Goal: Task Accomplishment & Management: Use online tool/utility

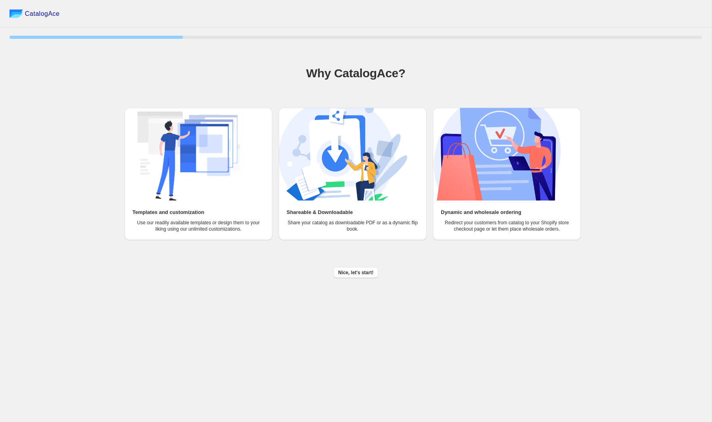
click at [313, 69] on h1 "Why CatalogAce?" at bounding box center [356, 73] width 692 height 16
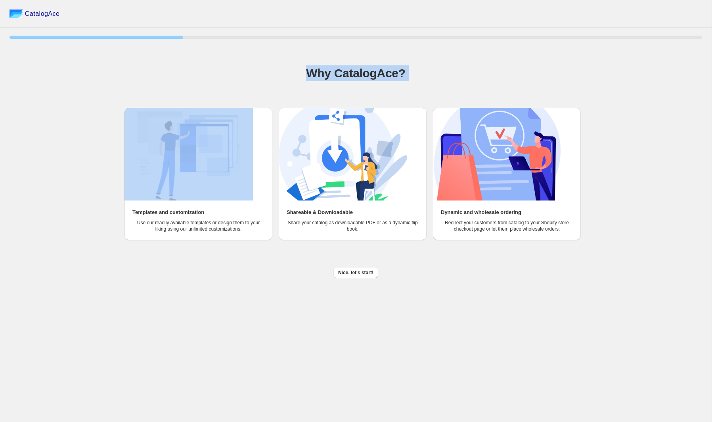
click at [313, 69] on h1 "Why CatalogAce?" at bounding box center [356, 73] width 692 height 16
click at [309, 69] on h1 "Why CatalogAce?" at bounding box center [356, 73] width 692 height 16
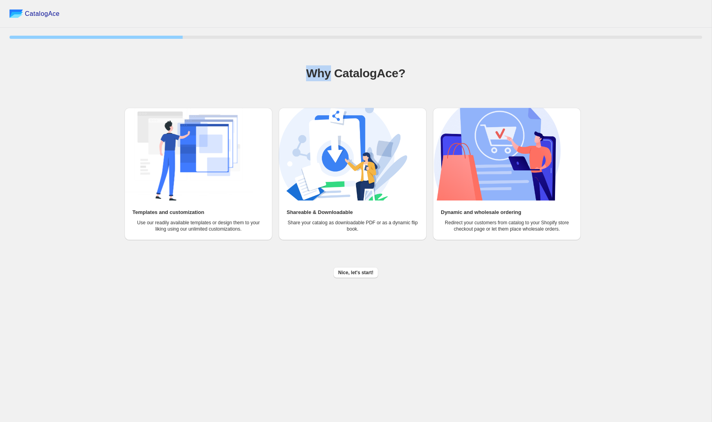
click at [309, 69] on h1 "Why CatalogAce?" at bounding box center [356, 73] width 692 height 16
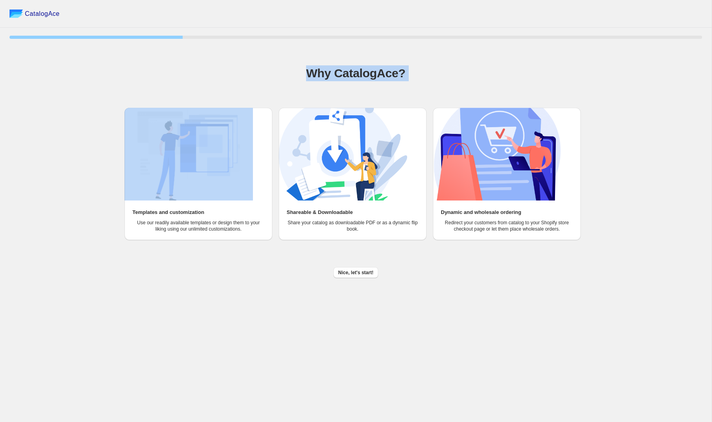
click at [309, 69] on h1 "Why CatalogAce?" at bounding box center [356, 73] width 692 height 16
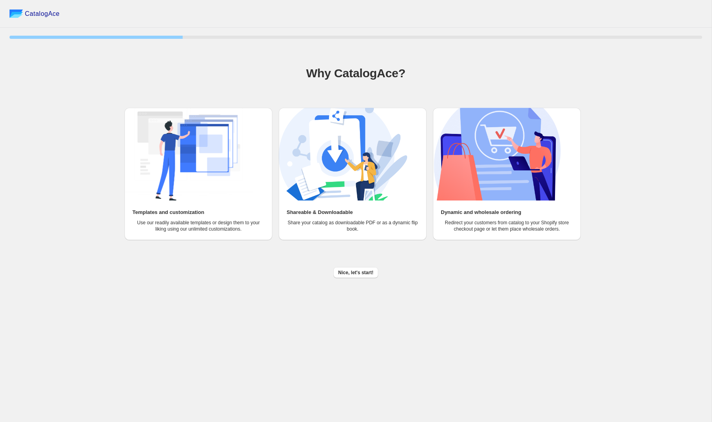
click at [306, 71] on h1 "Why CatalogAce?" at bounding box center [356, 73] width 692 height 16
click at [359, 274] on span "Nice, let's start!" at bounding box center [355, 272] width 35 height 6
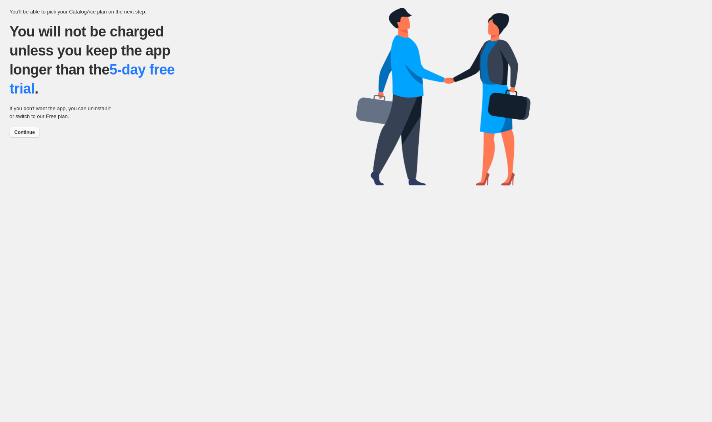
click at [28, 130] on span "Continue" at bounding box center [24, 132] width 21 height 6
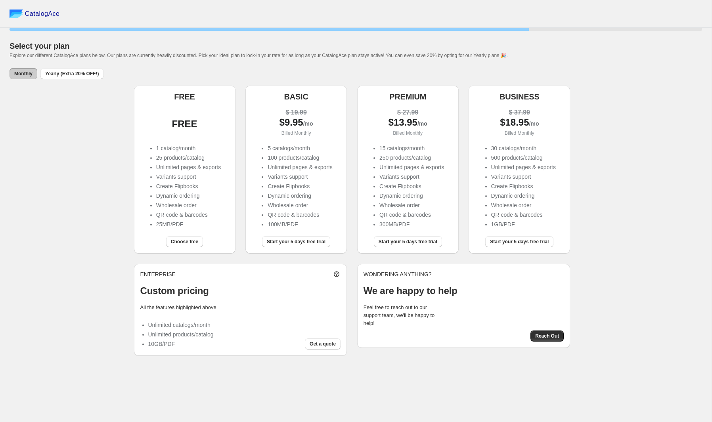
click at [206, 198] on li "Dynamic ordering" at bounding box center [188, 196] width 65 height 8
click at [196, 244] on span "Choose free" at bounding box center [184, 242] width 27 height 6
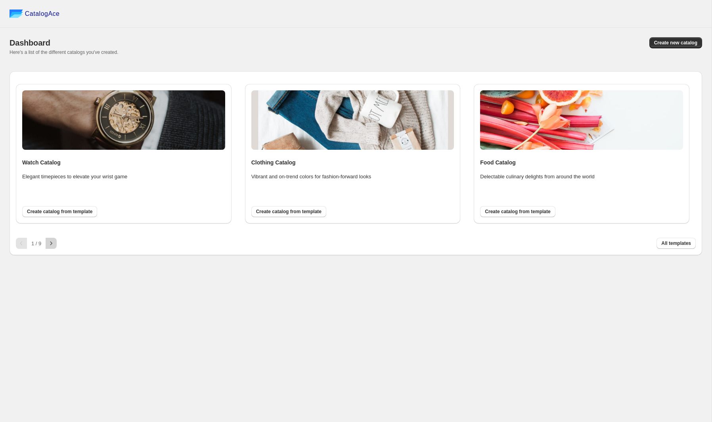
click at [55, 246] on icon "button" at bounding box center [51, 243] width 8 height 8
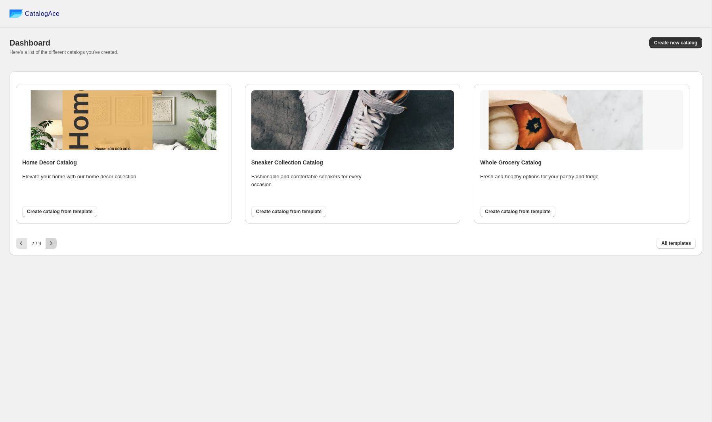
click at [50, 245] on icon "button" at bounding box center [51, 243] width 8 height 8
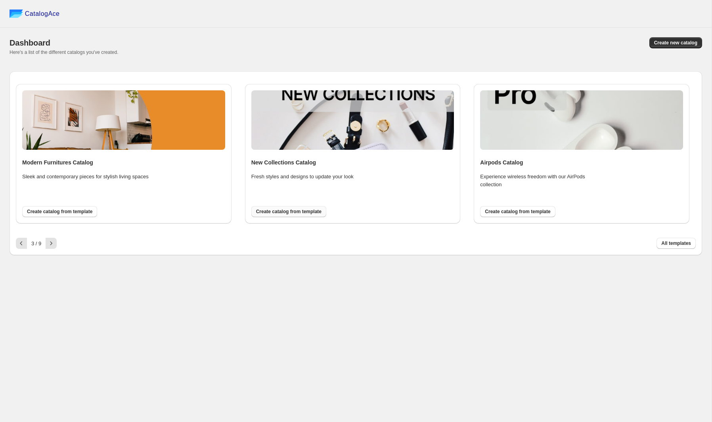
click at [291, 209] on span "Create catalog from template" at bounding box center [288, 211] width 65 height 6
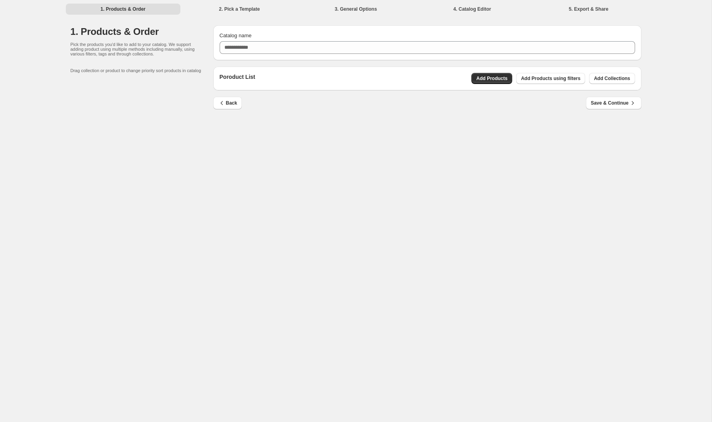
click at [352, 171] on div "1. Products & Order 2. Pick a Template 3. General Options 4. Catalog Editor 5. …" at bounding box center [355, 211] width 711 height 422
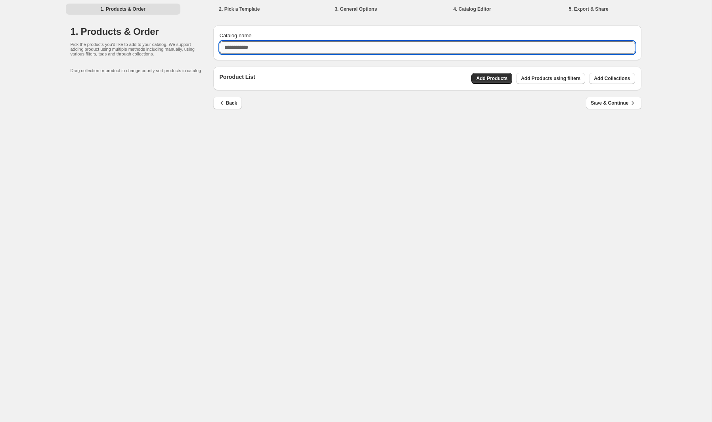
click at [270, 49] on input "Catalog name" at bounding box center [427, 47] width 415 height 13
type input "**********"
click at [476, 78] on span "Add Products" at bounding box center [491, 78] width 31 height 6
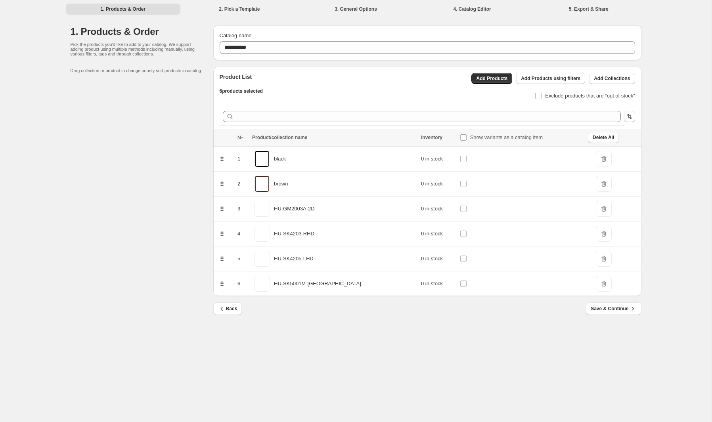
drag, startPoint x: 464, startPoint y: 205, endPoint x: 480, endPoint y: 221, distance: 22.4
click at [480, 221] on tbody "1 black 0 in stock DeleteIcon 2 brown 0 in stock DeleteIcon 3 HU-GM2003A-2D 0 i…" at bounding box center [427, 222] width 428 height 150
click at [402, 340] on div "**********" at bounding box center [355, 211] width 711 height 422
click at [617, 308] on span "Save & Continue" at bounding box center [613, 309] width 46 height 8
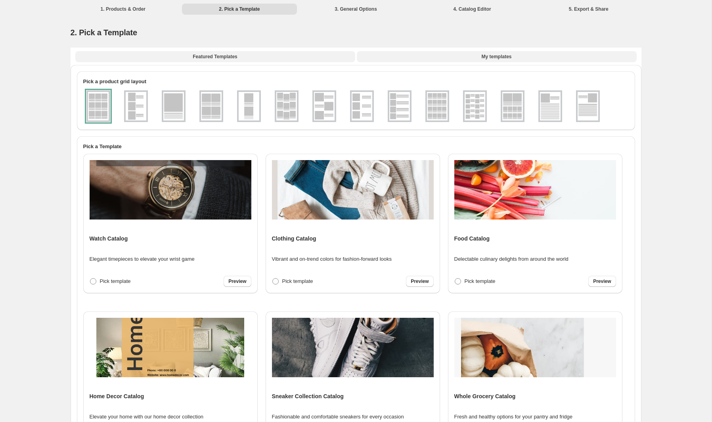
click at [395, 57] on button "My templates" at bounding box center [497, 56] width 280 height 11
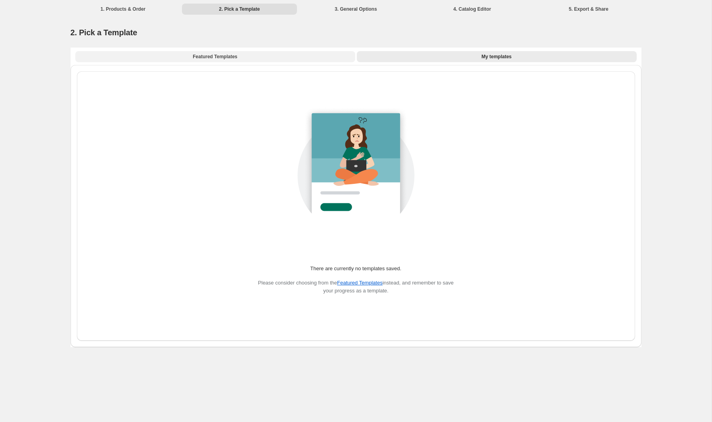
click at [313, 59] on button "Featured Templates" at bounding box center [215, 56] width 280 height 11
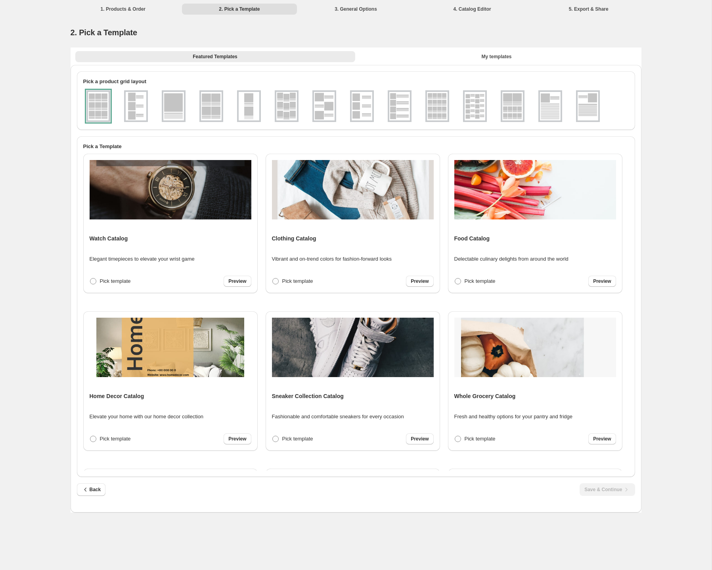
click at [134, 106] on img at bounding box center [136, 106] width 21 height 29
click at [181, 107] on img at bounding box center [173, 106] width 21 height 29
click at [224, 110] on ul at bounding box center [349, 106] width 533 height 35
click at [254, 110] on img at bounding box center [249, 106] width 21 height 29
click at [283, 110] on img at bounding box center [286, 106] width 21 height 29
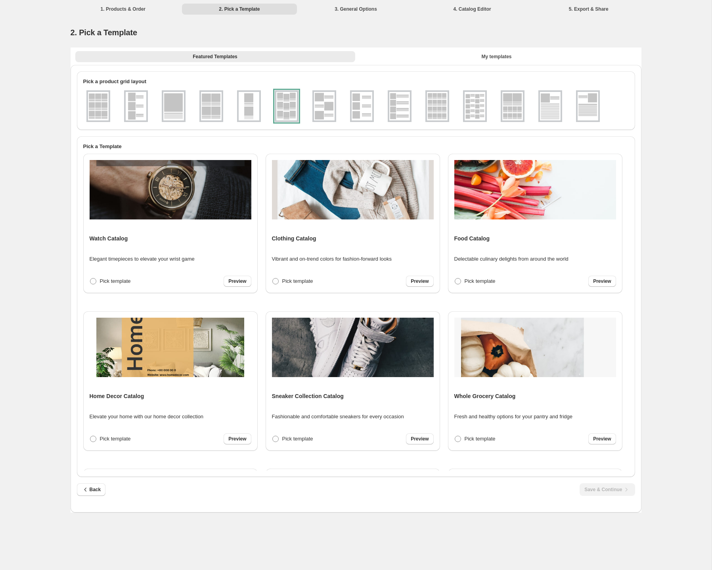
click at [323, 107] on img at bounding box center [324, 106] width 21 height 29
click at [354, 107] on img at bounding box center [362, 106] width 21 height 29
click at [389, 107] on img at bounding box center [399, 106] width 21 height 29
click at [442, 111] on img at bounding box center [437, 106] width 21 height 29
click at [480, 106] on img at bounding box center [474, 106] width 21 height 29
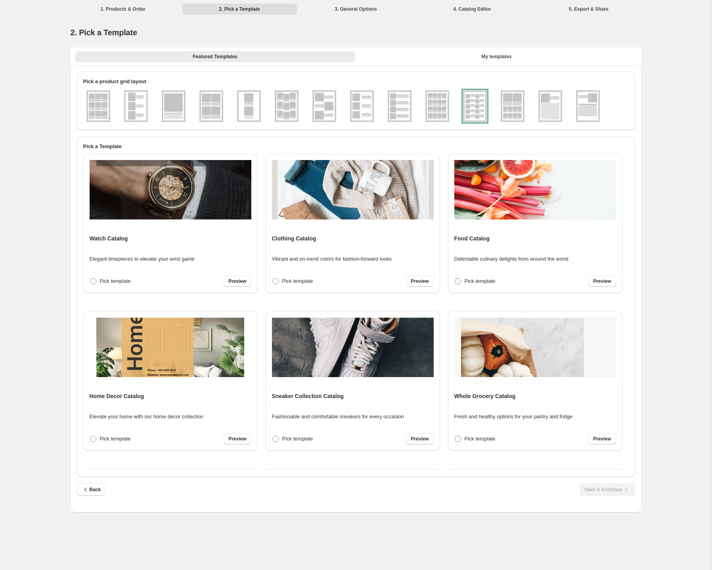
click at [505, 107] on img at bounding box center [512, 106] width 21 height 29
click at [556, 105] on img at bounding box center [550, 106] width 21 height 29
click at [589, 106] on img at bounding box center [587, 106] width 21 height 29
click at [566, 106] on ul at bounding box center [349, 106] width 533 height 35
click at [551, 106] on img at bounding box center [550, 106] width 21 height 29
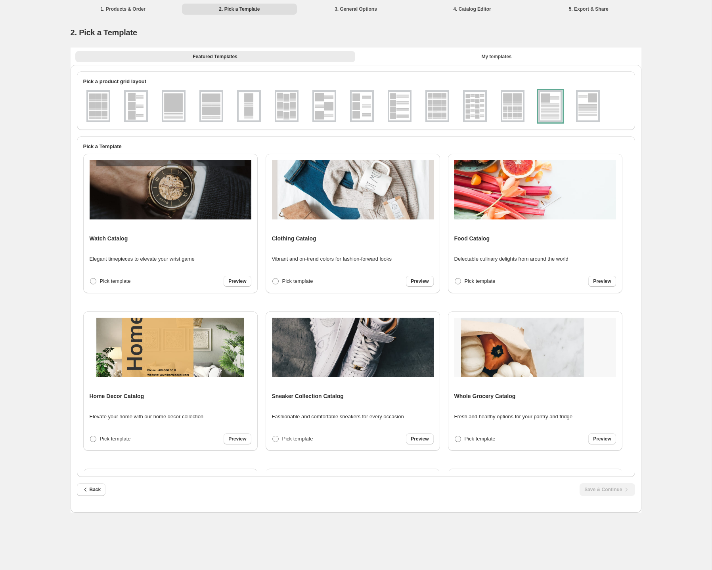
click at [109, 123] on label at bounding box center [98, 106] width 24 height 35
click at [165, 107] on img at bounding box center [173, 106] width 21 height 29
click at [213, 101] on img at bounding box center [211, 106] width 21 height 29
click at [255, 101] on img at bounding box center [249, 106] width 21 height 29
click at [294, 106] on img at bounding box center [286, 106] width 21 height 29
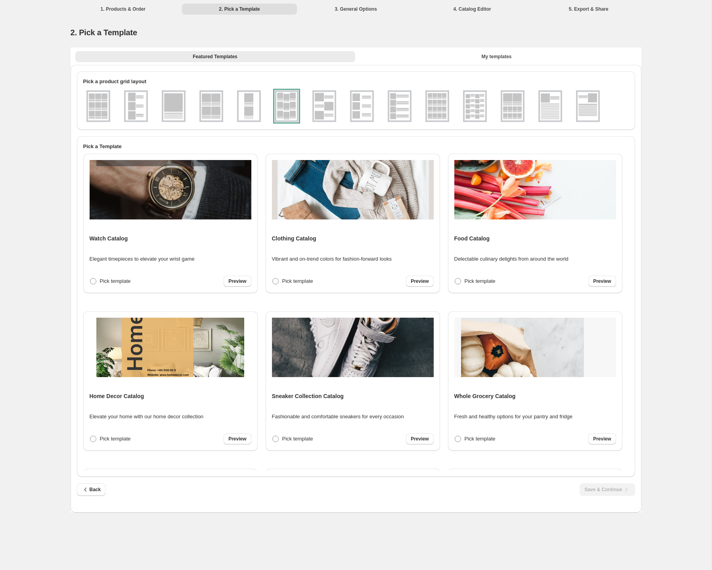
click at [323, 107] on img at bounding box center [324, 106] width 21 height 29
click at [402, 110] on img at bounding box center [399, 106] width 21 height 29
click at [104, 113] on img at bounding box center [98, 106] width 21 height 29
click at [434, 57] on button "My templates" at bounding box center [497, 56] width 280 height 11
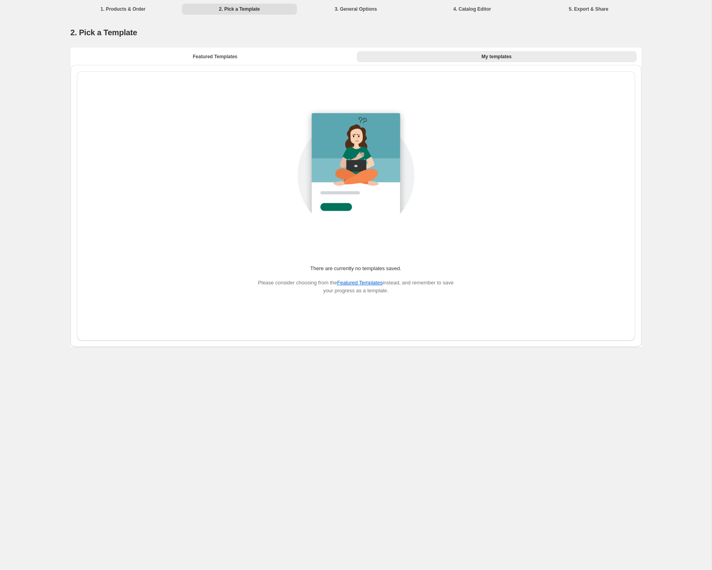
click at [327, 62] on div "Featured Templates My templates Featured Templates My templates" at bounding box center [356, 56] width 571 height 17
click at [211, 55] on span "Featured Templates" at bounding box center [215, 56] width 44 height 6
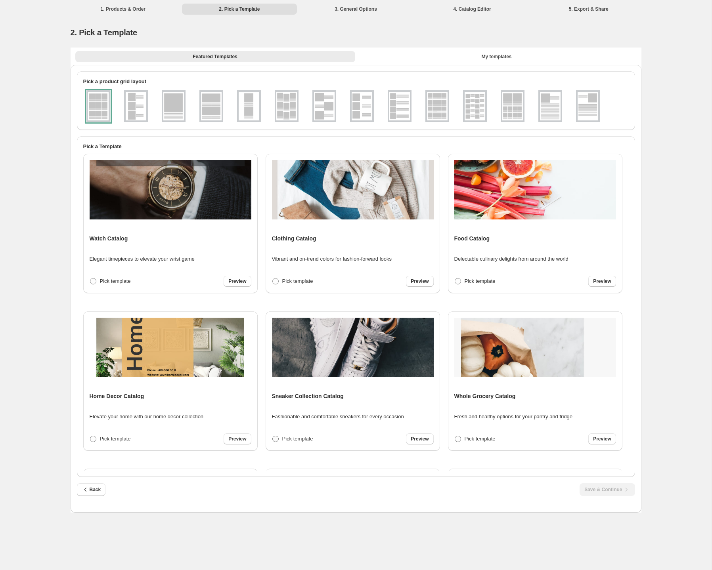
click at [311, 422] on span "Pick template" at bounding box center [297, 439] width 31 height 6
click at [308, 422] on span "Pick template" at bounding box center [298, 432] width 31 height 6
click at [427, 422] on span "Preview" at bounding box center [419, 425] width 18 height 6
click at [122, 422] on span "Pick template" at bounding box center [115, 439] width 31 height 6
click at [625, 422] on icon "button" at bounding box center [626, 490] width 8 height 8
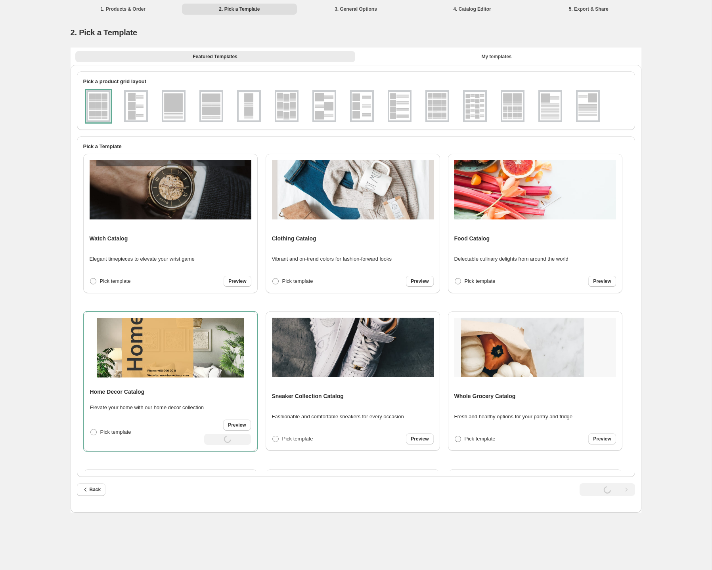
select select "**********"
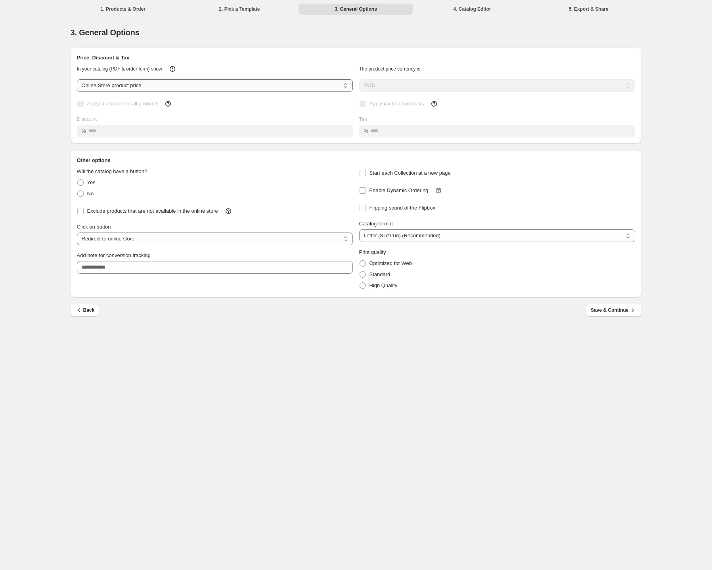
click at [173, 87] on select "**********" at bounding box center [215, 85] width 276 height 13
click at [193, 88] on select "**********" at bounding box center [215, 85] width 276 height 13
click at [607, 309] on span "Save & Continue" at bounding box center [613, 310] width 46 height 8
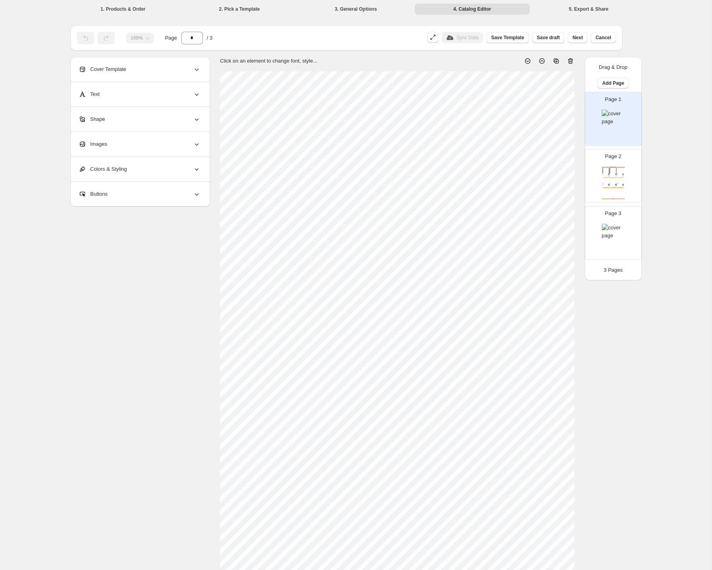
click at [619, 168] on div at bounding box center [620, 170] width 7 height 5
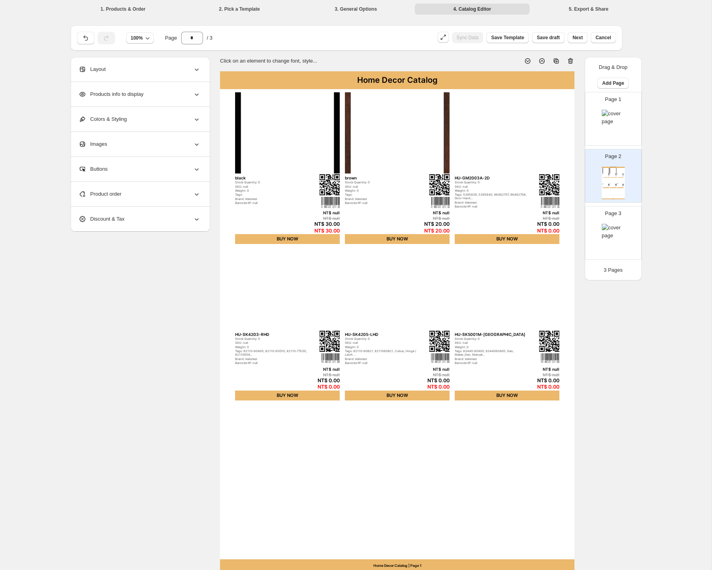
click at [617, 131] on div at bounding box center [613, 126] width 23 height 32
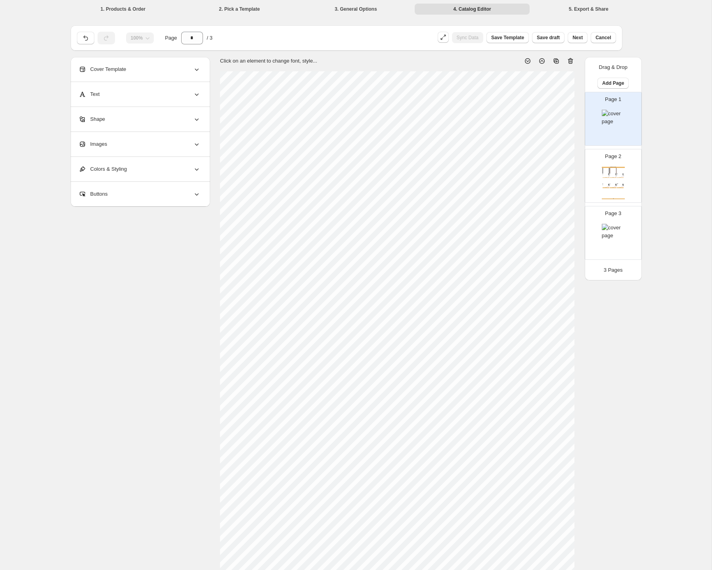
click at [604, 178] on div "BUY NOW" at bounding box center [605, 178] width 7 height 1
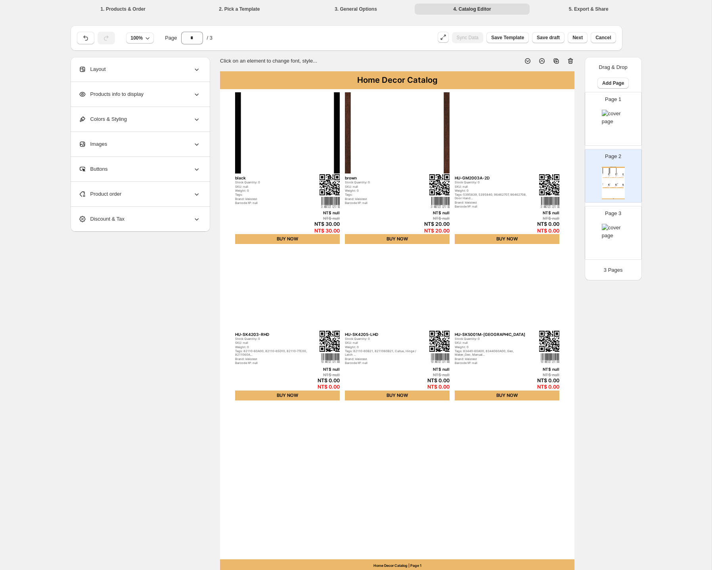
click at [615, 244] on div at bounding box center [613, 240] width 23 height 32
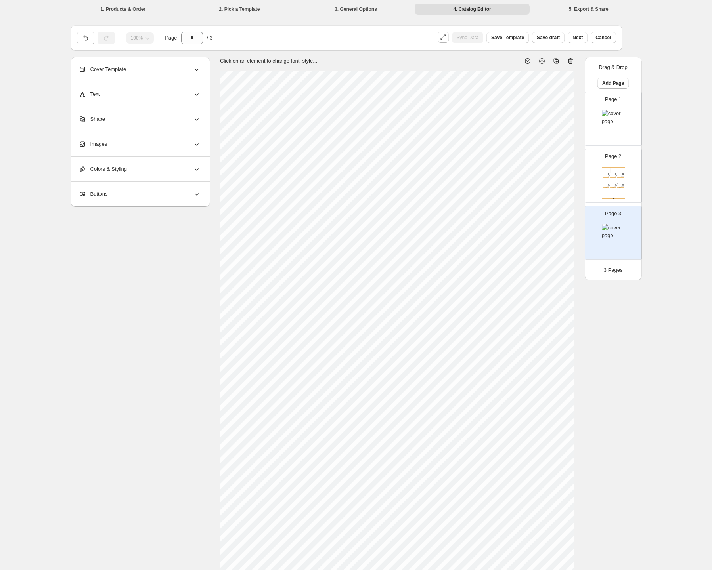
click at [612, 181] on div at bounding box center [612, 180] width 7 height 5
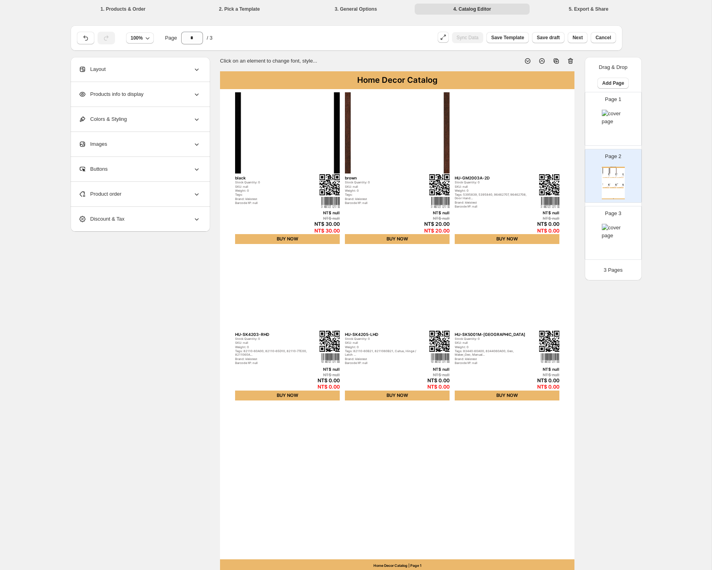
click at [619, 116] on img at bounding box center [613, 118] width 23 height 16
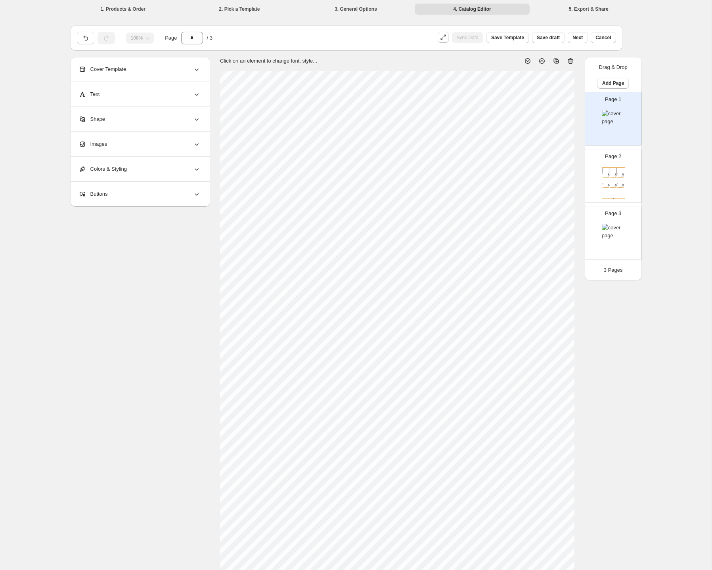
click at [618, 154] on p "Page 2" at bounding box center [613, 157] width 16 height 8
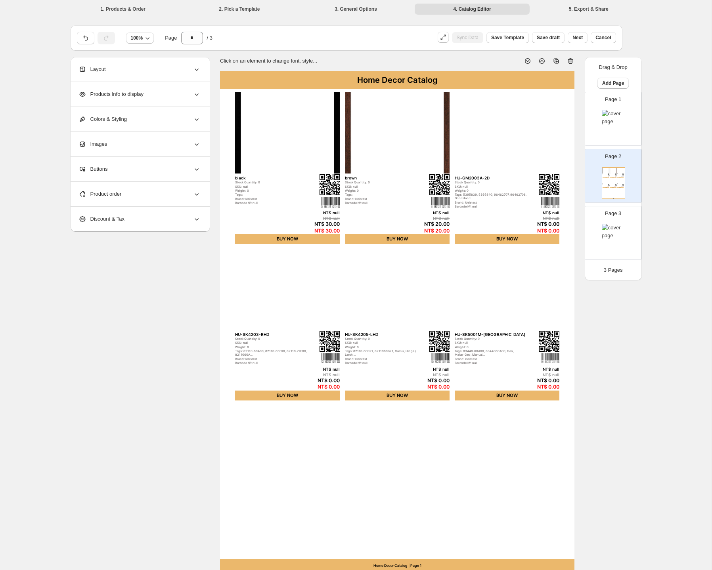
click at [618, 128] on div at bounding box center [613, 126] width 23 height 32
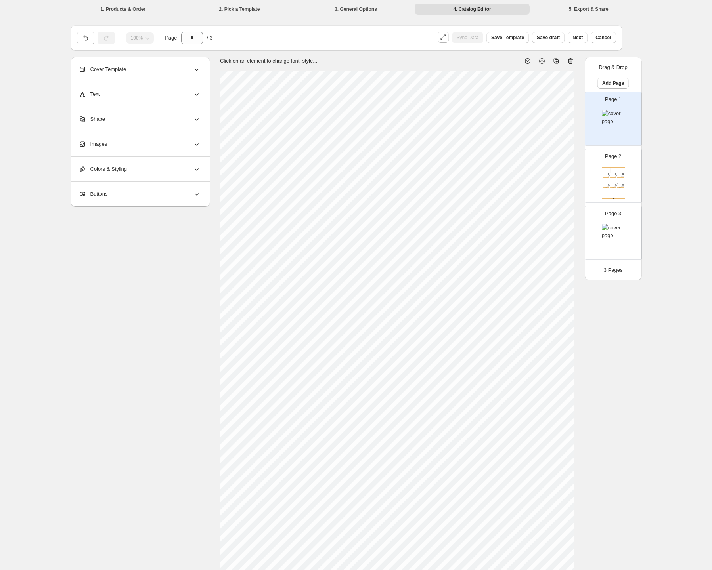
click at [634, 182] on div "Page 2 Home Decor Catalog black Stock Quantity: 0 SKU: null Weight: 0 Tags: Bra…" at bounding box center [610, 172] width 50 height 53
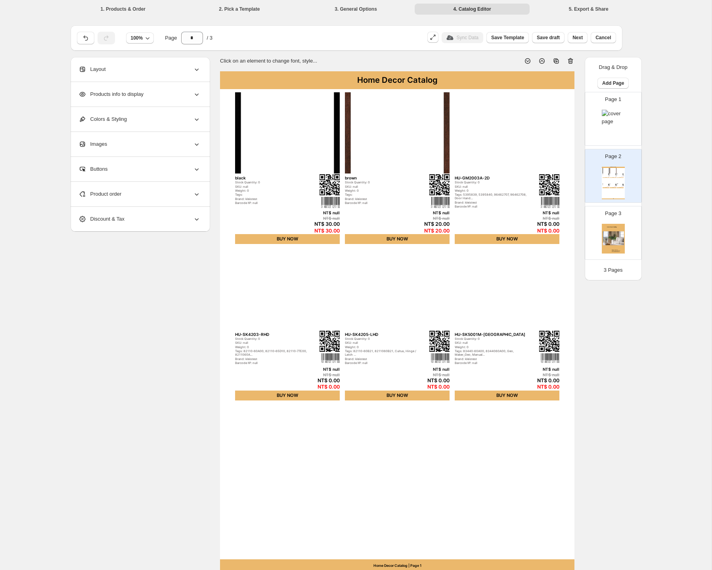
click at [627, 236] on div "Page 3" at bounding box center [610, 229] width 50 height 53
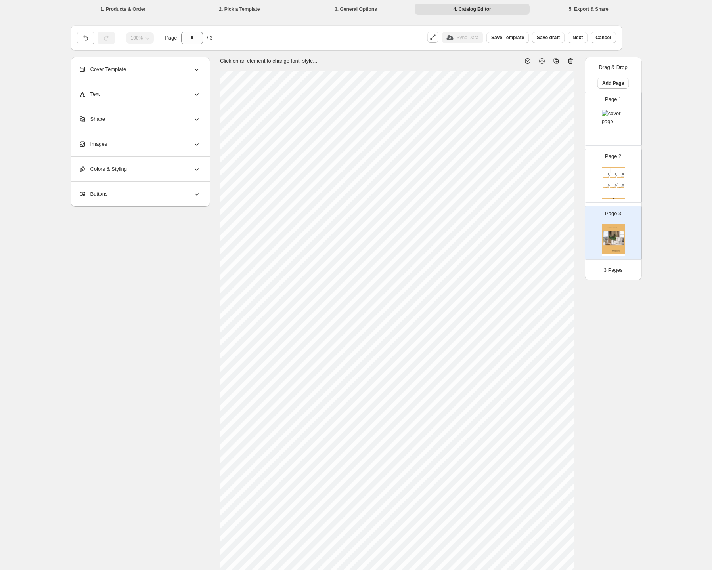
click at [627, 194] on div "Page 2 Home Decor Catalog black Stock Quantity: 0 SKU: null Weight: 0 Tags: Bra…" at bounding box center [610, 172] width 50 height 53
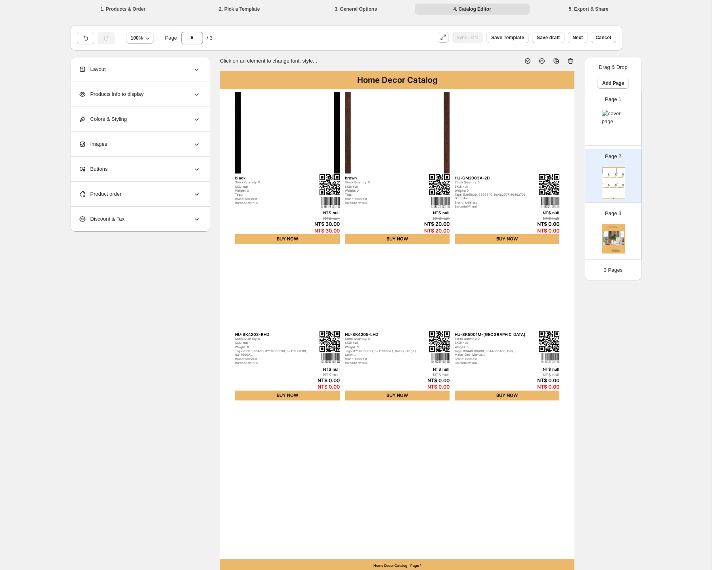
click at [622, 128] on div at bounding box center [613, 126] width 23 height 32
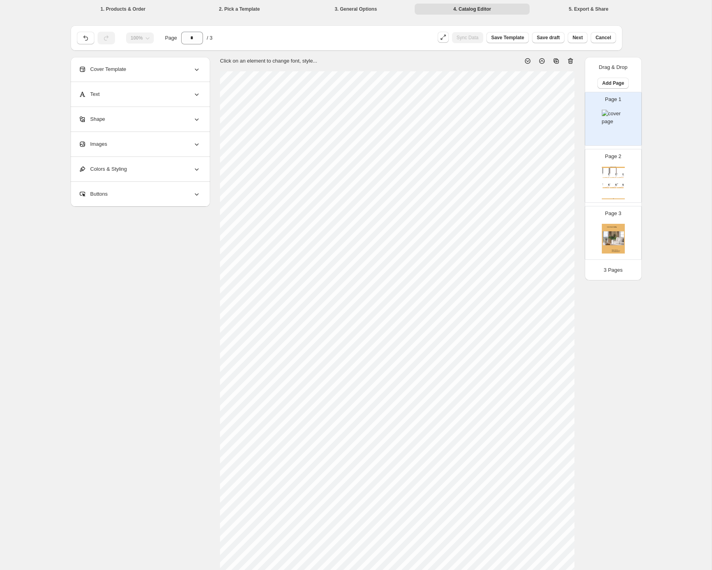
click at [628, 170] on div "Page 2 Home Decor Catalog black Stock Quantity: 0 SKU: null Weight: 0 Tags: Bra…" at bounding box center [610, 172] width 50 height 53
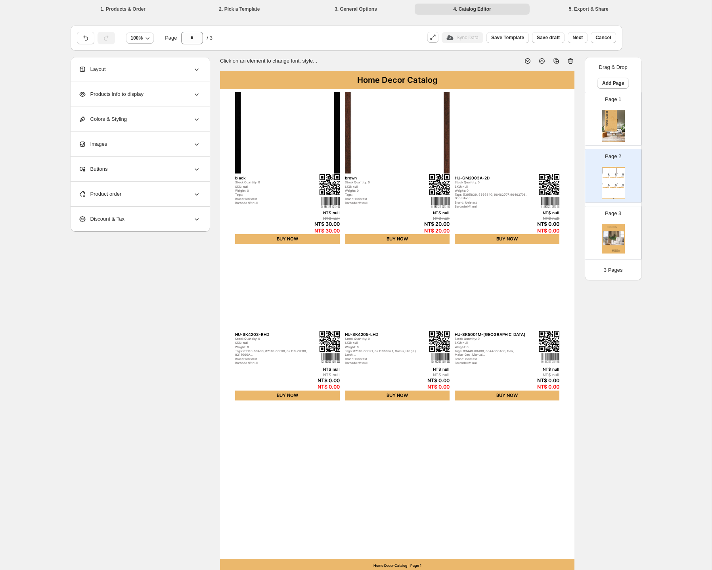
click at [611, 135] on img at bounding box center [613, 126] width 23 height 32
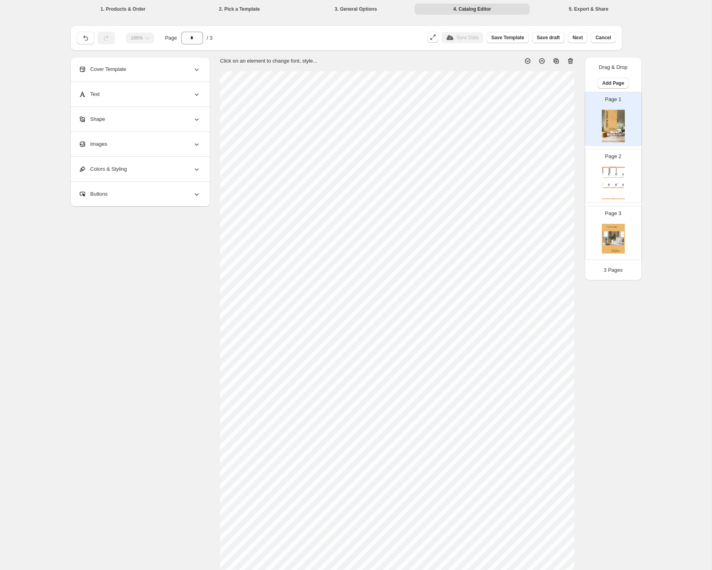
click at [625, 174] on div "Page 2 Home Decor Catalog black Stock Quantity: 0 SKU: null Weight: 0 Tags: Bra…" at bounding box center [610, 172] width 50 height 53
type input "*"
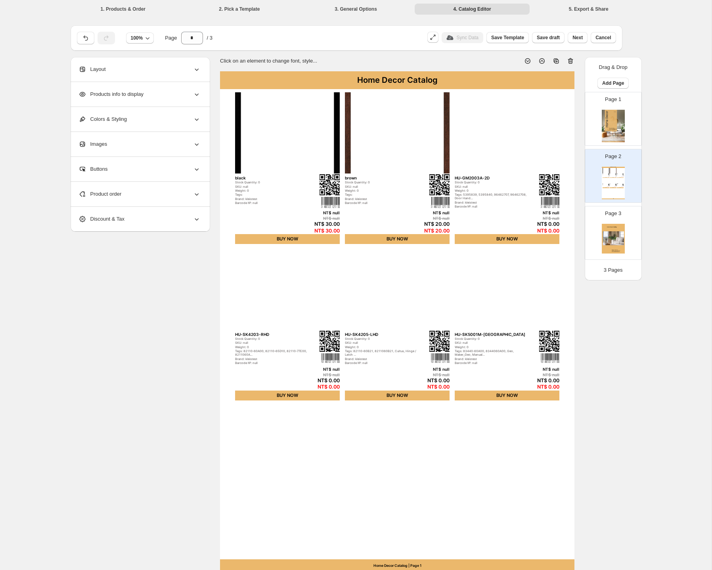
click at [155, 65] on div "Layout" at bounding box center [139, 69] width 122 height 25
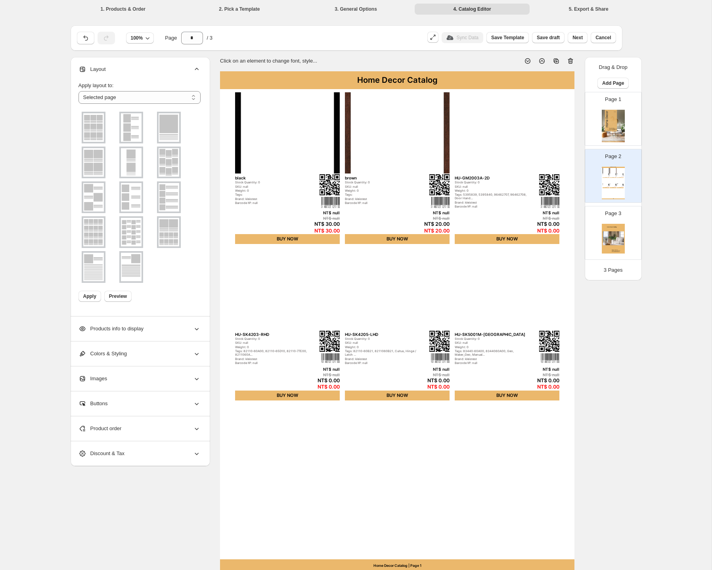
click at [164, 331] on div "Products info to display" at bounding box center [139, 329] width 122 height 25
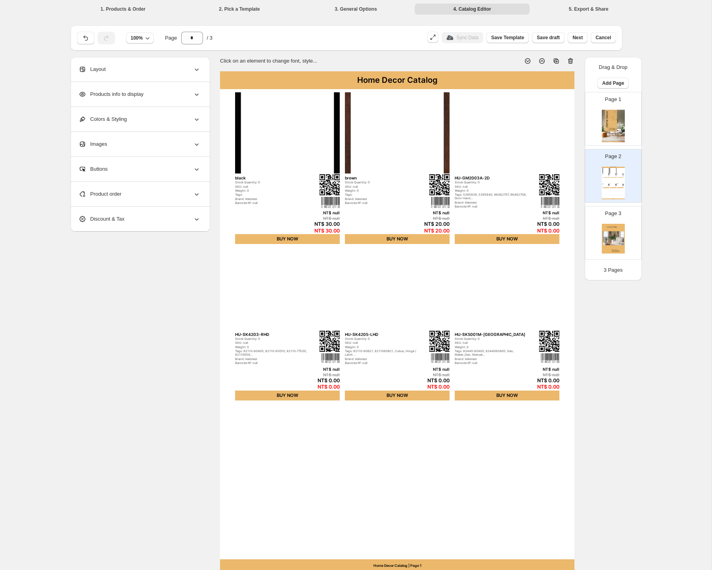
click at [593, 233] on div "Page 3" at bounding box center [610, 229] width 50 height 53
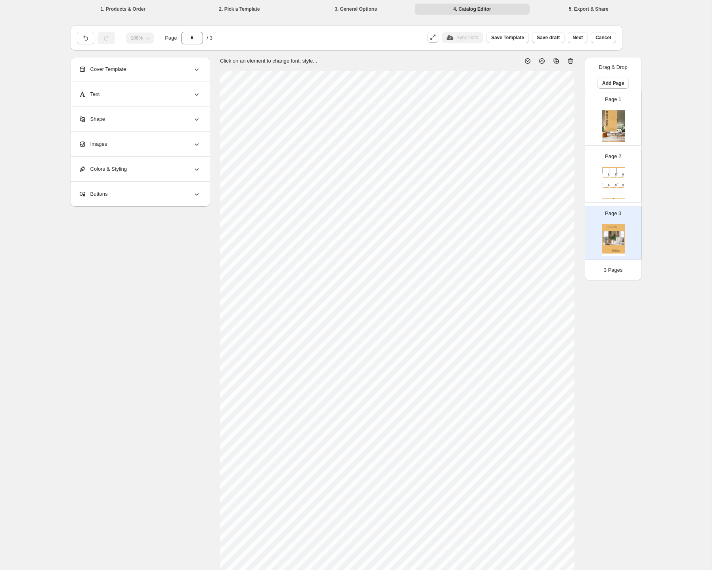
click at [607, 130] on img at bounding box center [613, 126] width 23 height 32
type input "*"
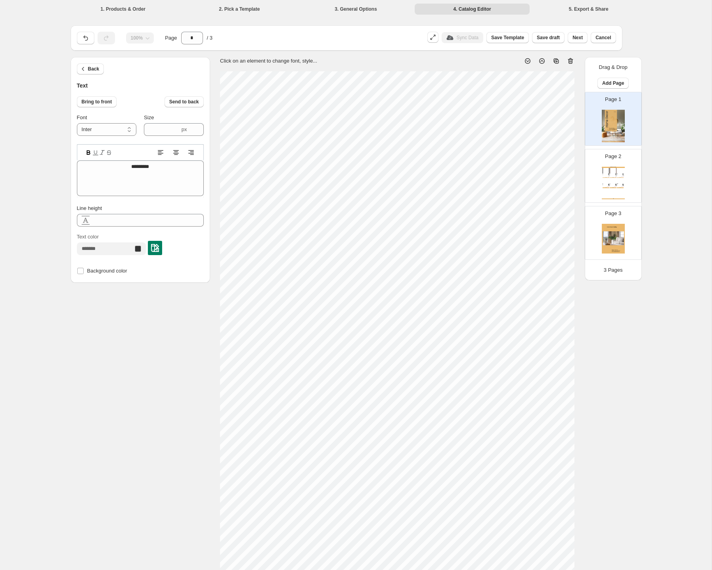
type input "****"
click at [601, 9] on li "5. Export & Share" at bounding box center [588, 8] width 115 height 11
click at [586, 9] on li "5. Export & Share" at bounding box center [588, 8] width 115 height 11
click at [577, 40] on span "Next" at bounding box center [577, 37] width 10 height 6
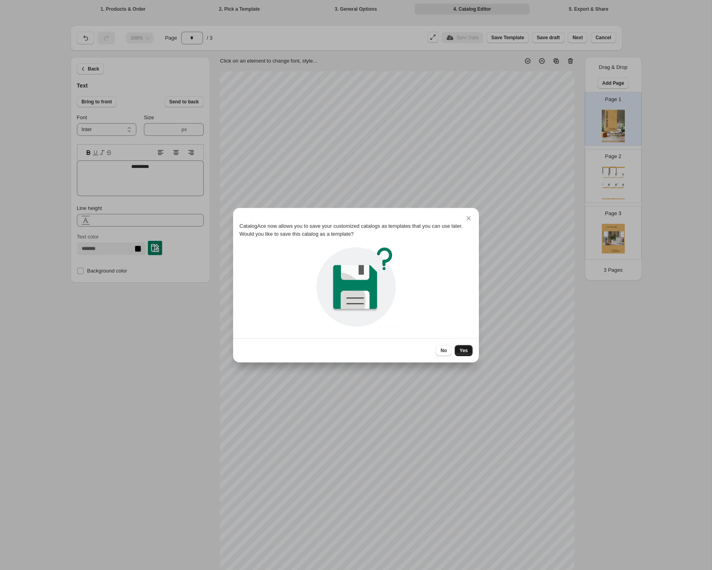
click at [462, 352] on span "Yes" at bounding box center [463, 351] width 8 height 6
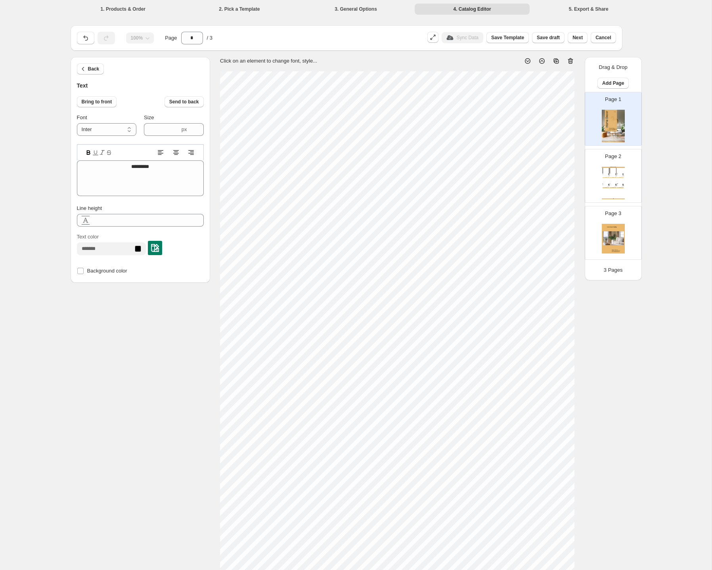
click at [574, 64] on icon at bounding box center [570, 61] width 8 height 8
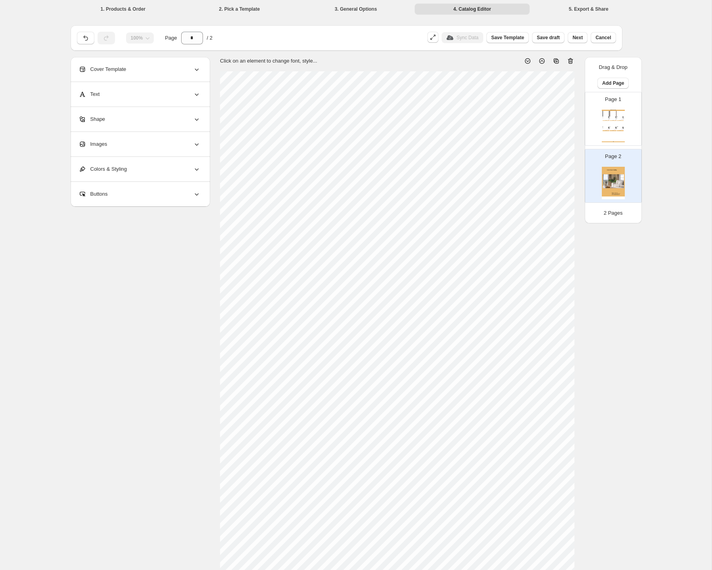
click at [583, 72] on section "Click on an element to change font, style..." at bounding box center [397, 314] width 374 height 515
click at [529, 61] on icon at bounding box center [527, 61] width 8 height 8
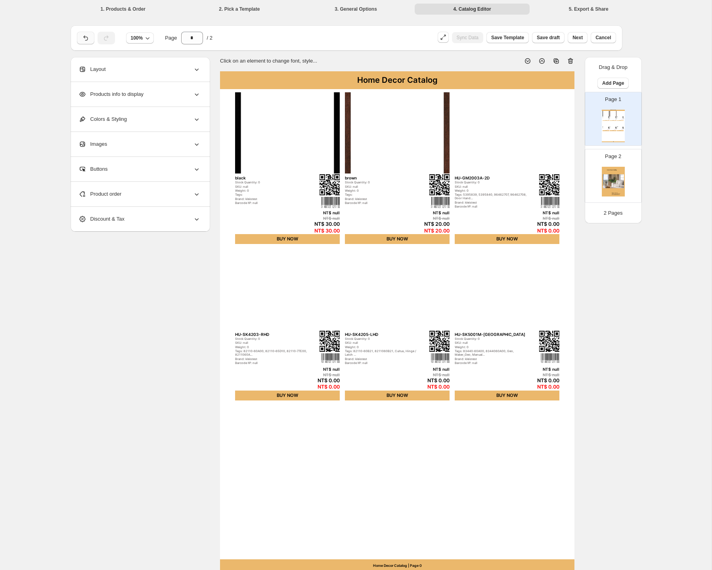
click at [86, 35] on icon "button" at bounding box center [86, 38] width 8 height 8
type input "*"
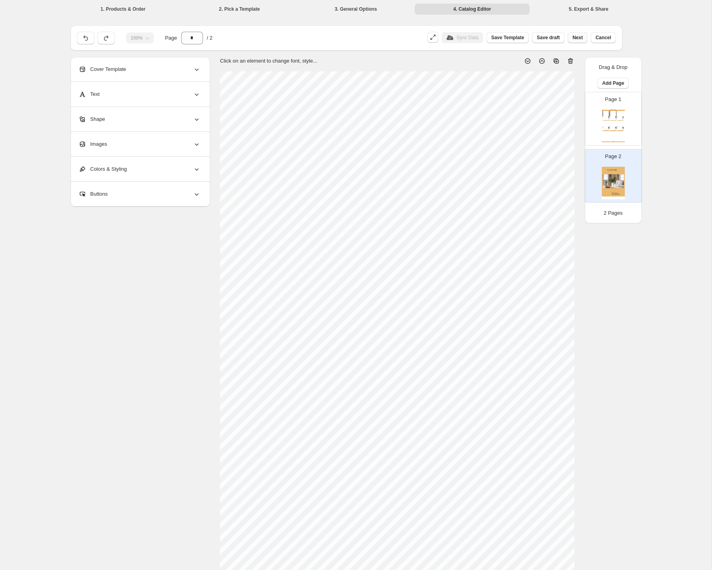
click at [577, 36] on span "Next" at bounding box center [577, 37] width 10 height 6
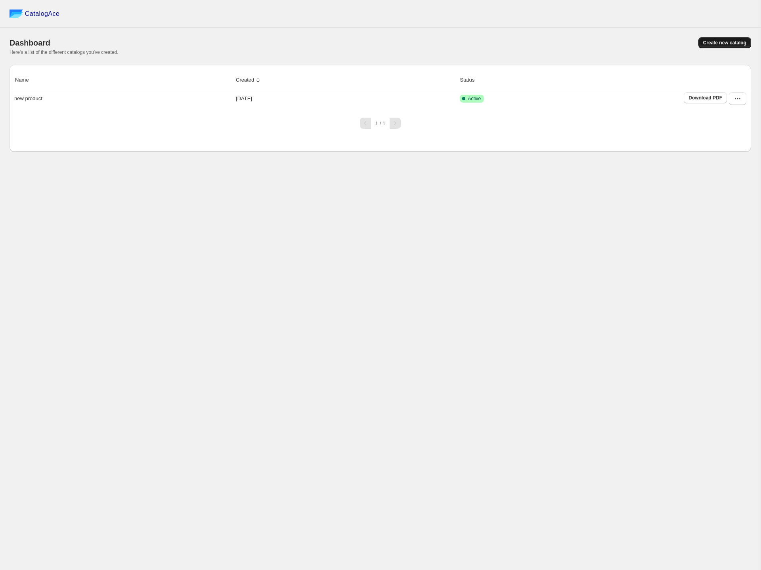
click at [703, 40] on span "Create new catalog" at bounding box center [724, 43] width 43 height 6
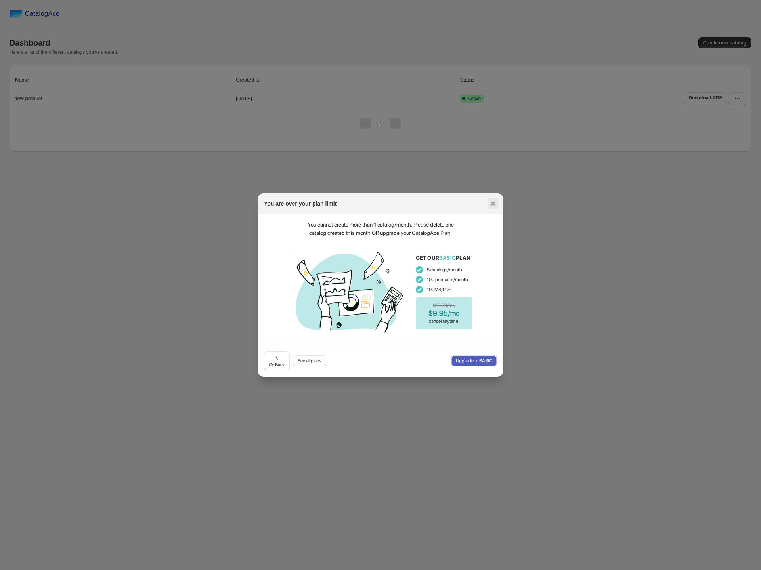
click at [491, 205] on icon ":r1b:" at bounding box center [493, 204] width 4 height 4
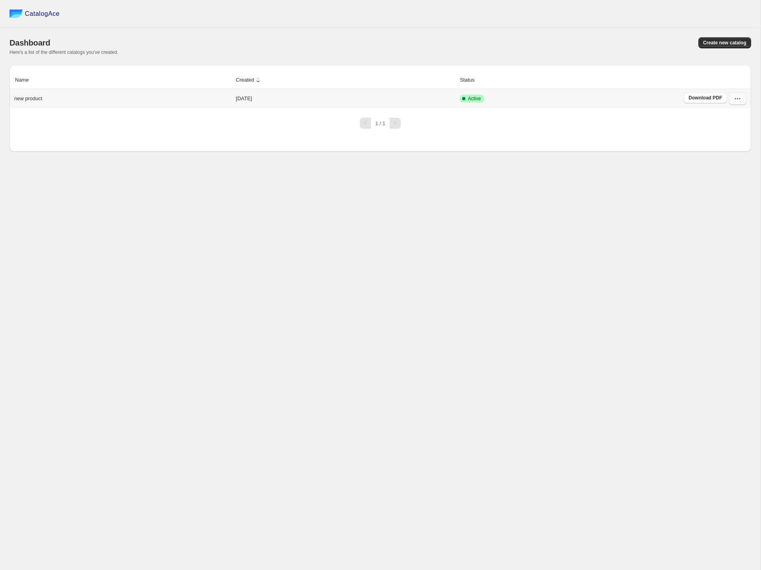
click at [738, 99] on icon "button" at bounding box center [738, 99] width 8 height 8
click at [730, 187] on span "Delete" at bounding box center [729, 184] width 41 height 8
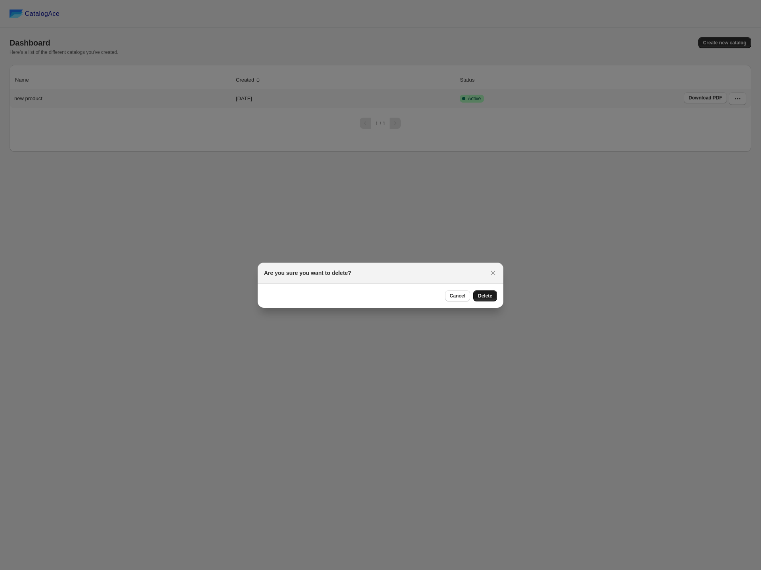
click at [493, 300] on button "Delete" at bounding box center [485, 295] width 24 height 11
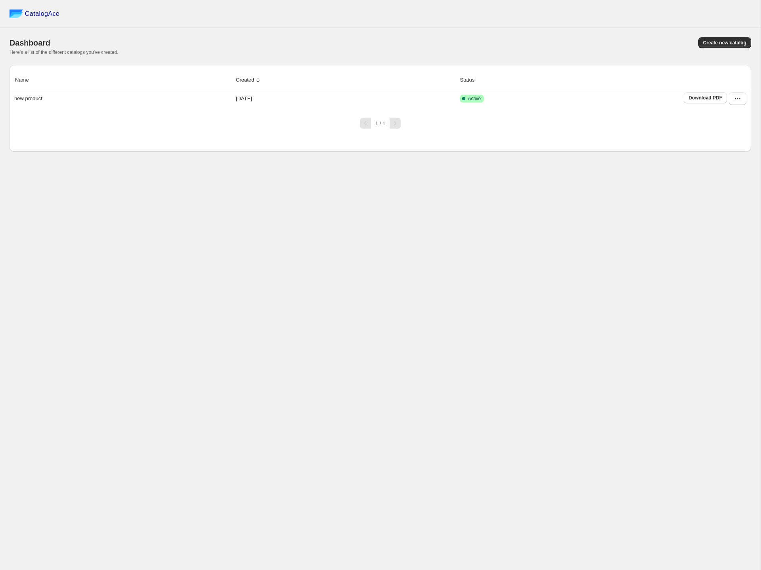
click at [720, 44] on span "Create new catalog" at bounding box center [724, 43] width 43 height 6
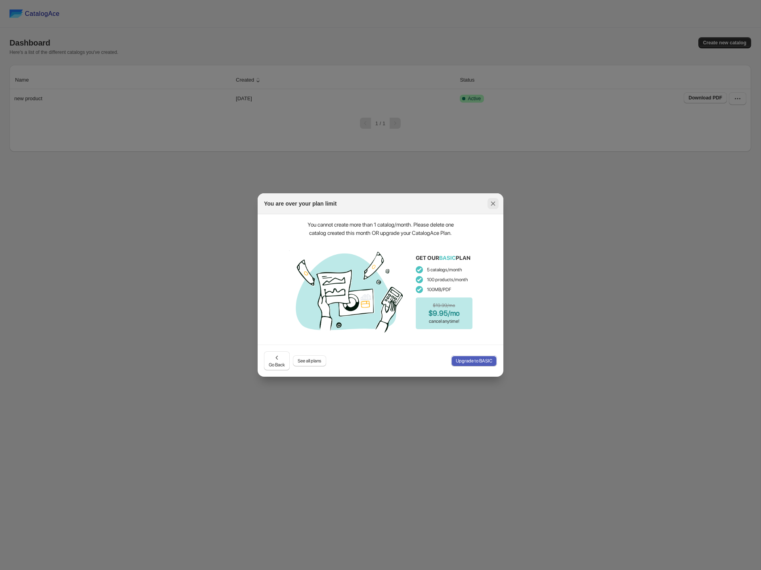
click at [494, 204] on icon ":rj:" at bounding box center [493, 204] width 8 height 8
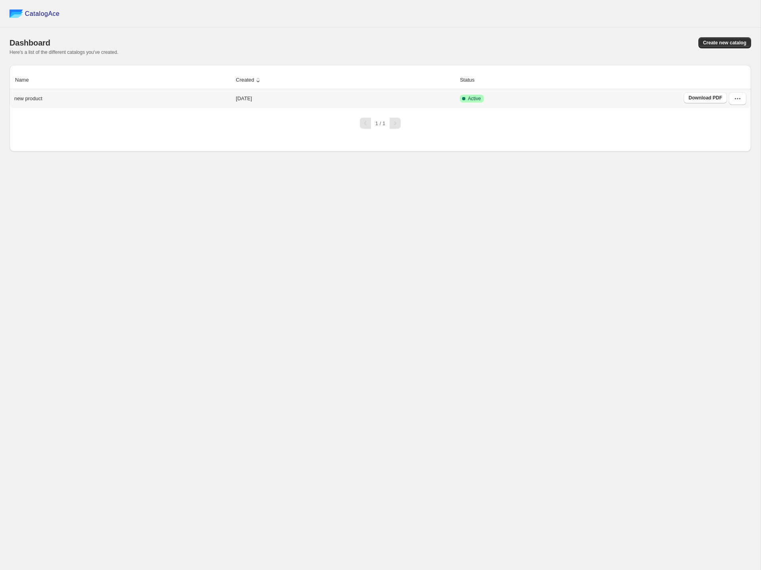
click at [393, 103] on td "2025-10-01" at bounding box center [345, 98] width 224 height 19
click at [749, 98] on td "Download PDF" at bounding box center [716, 98] width 70 height 19
click at [736, 99] on icon "button" at bounding box center [738, 99] width 8 height 8
click at [723, 187] on span "Delete" at bounding box center [729, 184] width 41 height 8
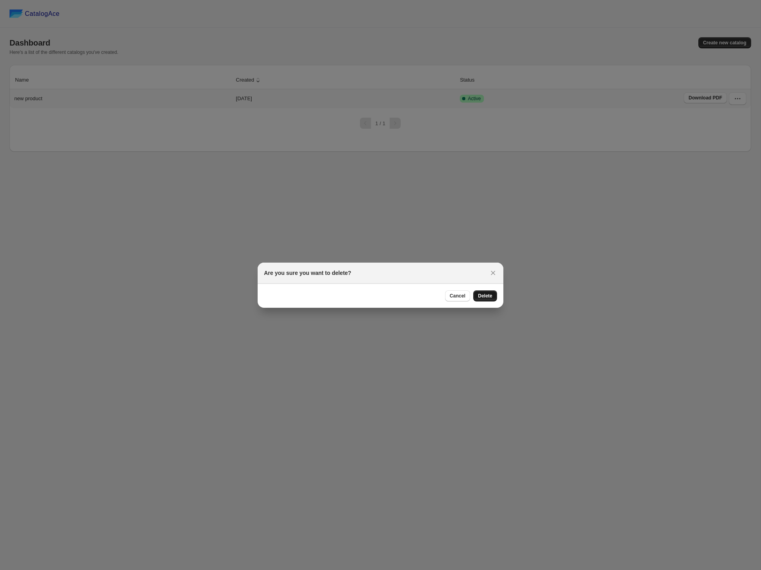
click at [493, 295] on button "Delete" at bounding box center [485, 295] width 24 height 11
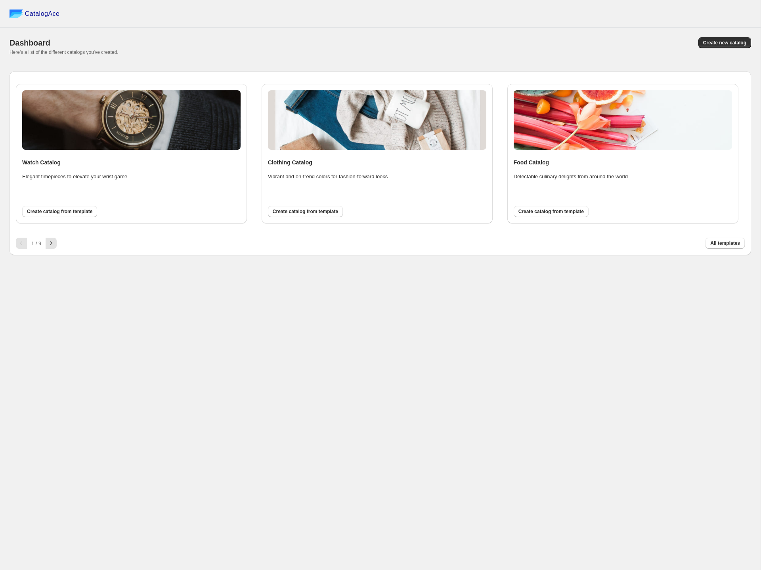
click at [438, 327] on div "CatalogAce Dashboard Create new catalog Here's a list of the different catalogs…" at bounding box center [380, 285] width 760 height 570
click at [714, 42] on span "Create new catalog" at bounding box center [724, 43] width 43 height 6
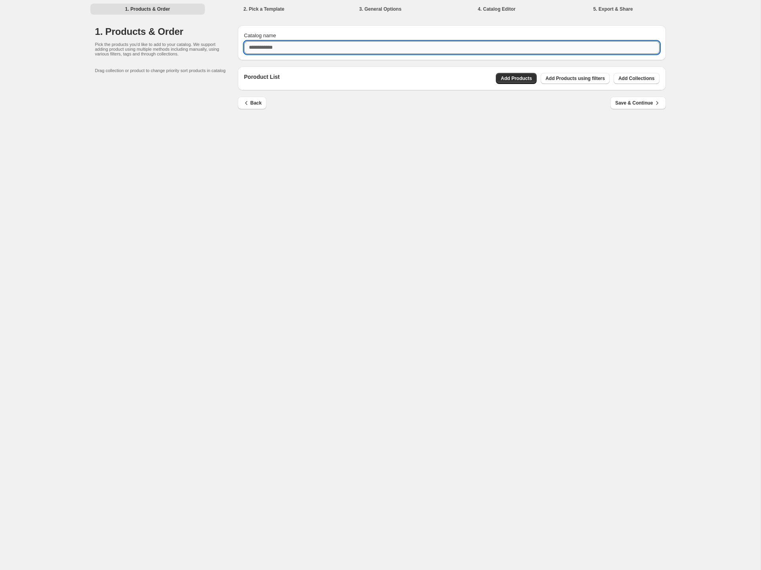
click at [498, 46] on input "Catalog name" at bounding box center [451, 47] width 415 height 13
type input "*******"
click at [529, 80] on span "Add Products" at bounding box center [516, 78] width 31 height 6
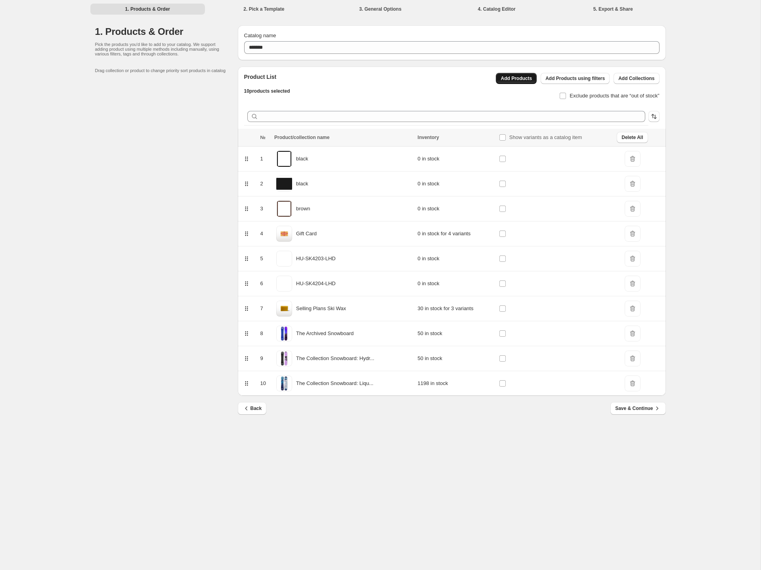
click at [530, 82] on button "Add Products" at bounding box center [516, 78] width 41 height 11
click at [512, 399] on div "Back Save & Continue" at bounding box center [448, 405] width 434 height 19
click at [633, 408] on span "Save & Continue" at bounding box center [638, 409] width 46 height 8
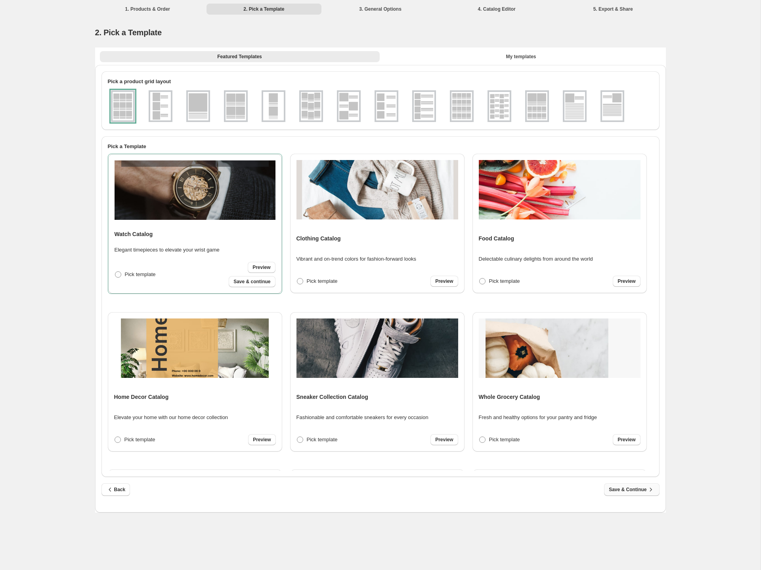
click at [646, 490] on span "Save & Continue" at bounding box center [632, 490] width 46 height 8
select select "**********"
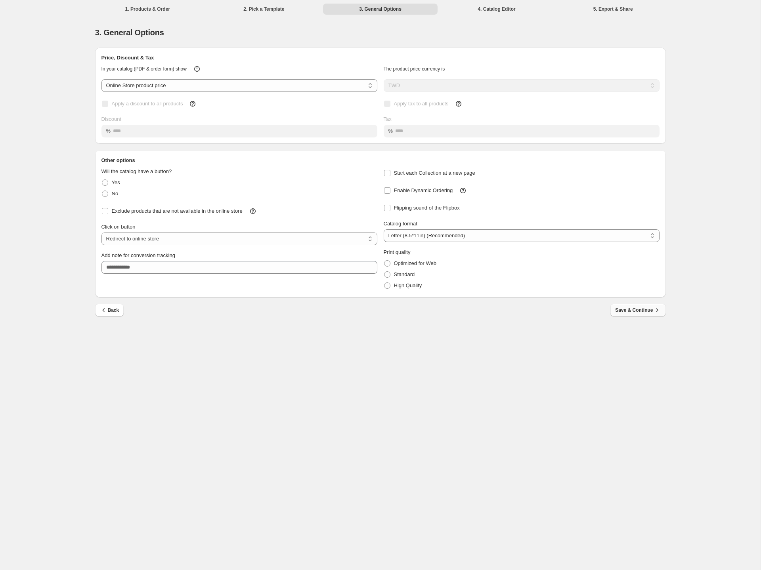
click at [626, 314] on span "Save & Continue" at bounding box center [638, 310] width 46 height 8
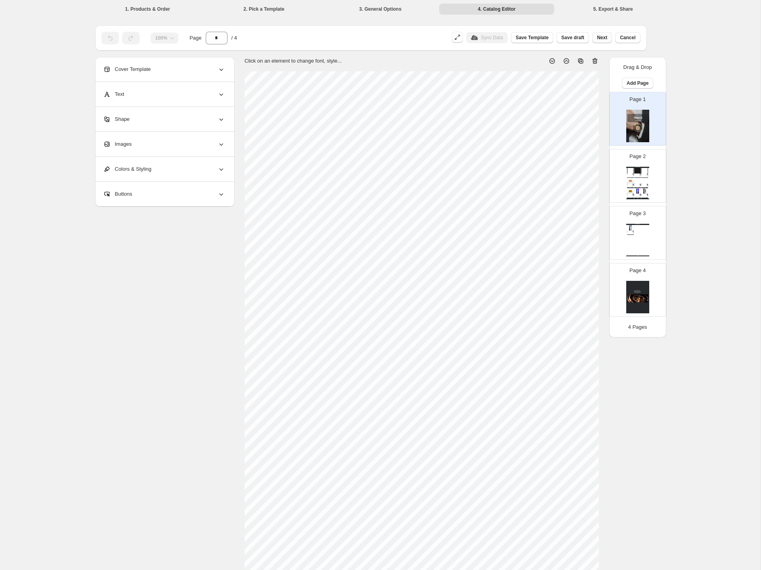
click at [600, 40] on span "Next" at bounding box center [602, 37] width 10 height 6
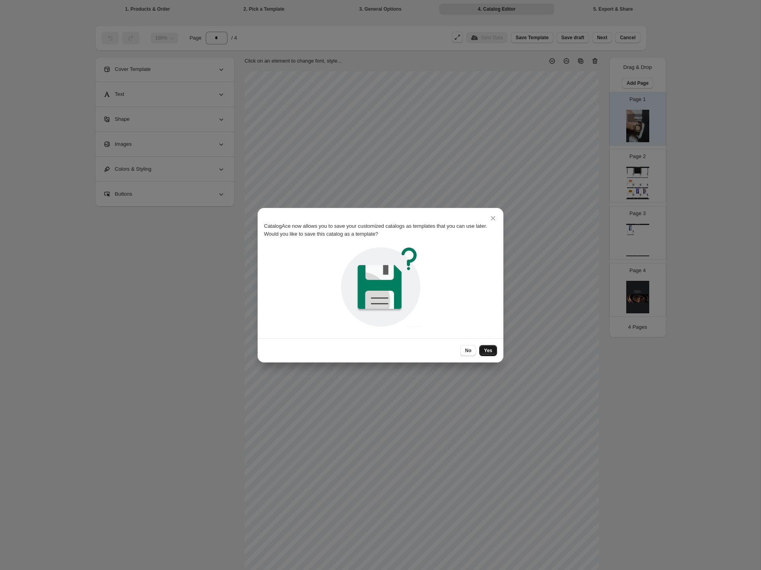
click at [495, 352] on button "Yes" at bounding box center [488, 350] width 18 height 11
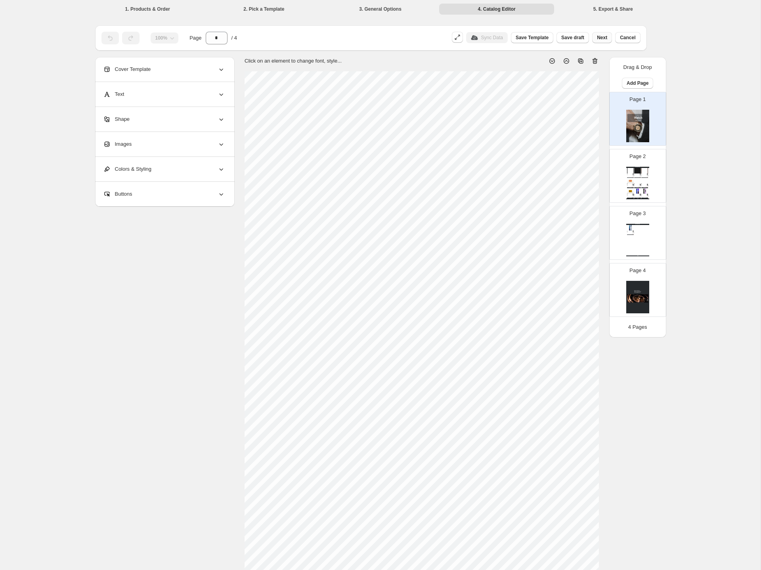
click at [601, 36] on span "Next" at bounding box center [602, 37] width 10 height 6
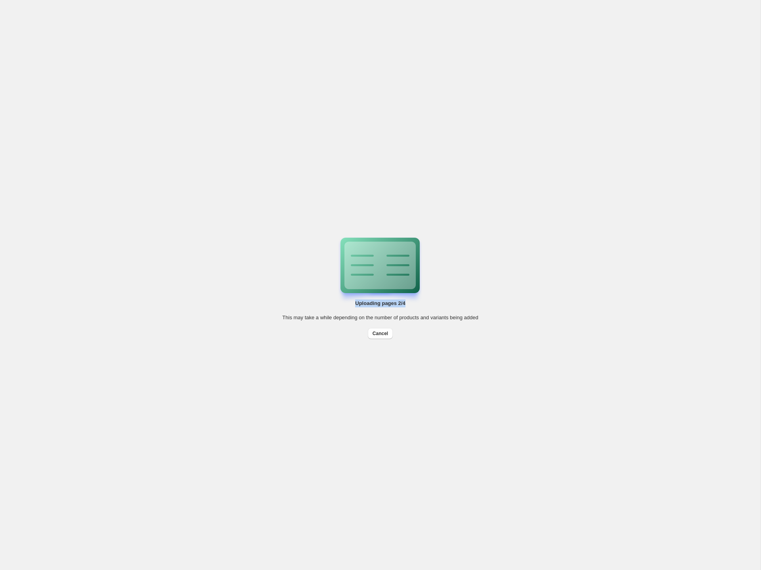
drag, startPoint x: 468, startPoint y: 281, endPoint x: 338, endPoint y: 276, distance: 129.7
click at [338, 276] on div "Uploading pages 2/4 This may take a while depending on the number of products a…" at bounding box center [380, 285] width 196 height 108
click at [193, 252] on div "Uploading pages 2/4 This may take a while depending on the number of products a…" at bounding box center [380, 285] width 760 height 570
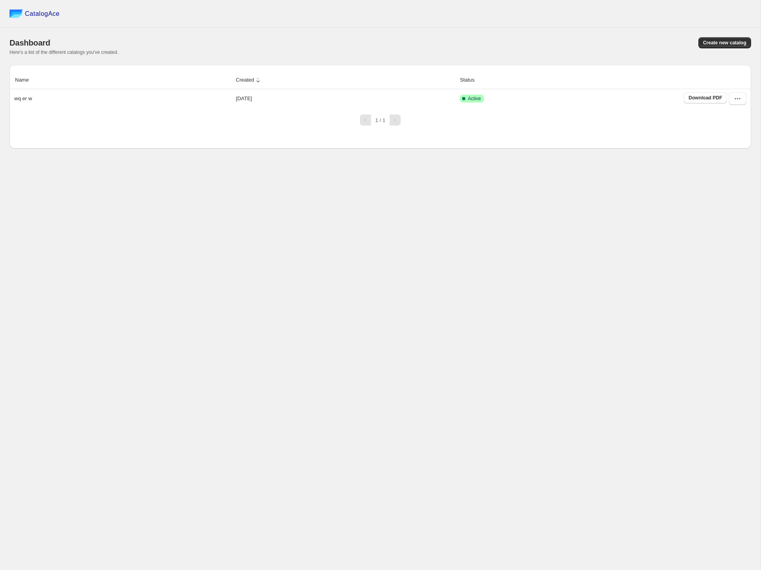
click at [55, 109] on div "1 / 1" at bounding box center [377, 116] width 748 height 17
click at [737, 96] on icon "button" at bounding box center [738, 99] width 8 height 8
click at [732, 160] on span "Edit" at bounding box center [729, 157] width 41 height 8
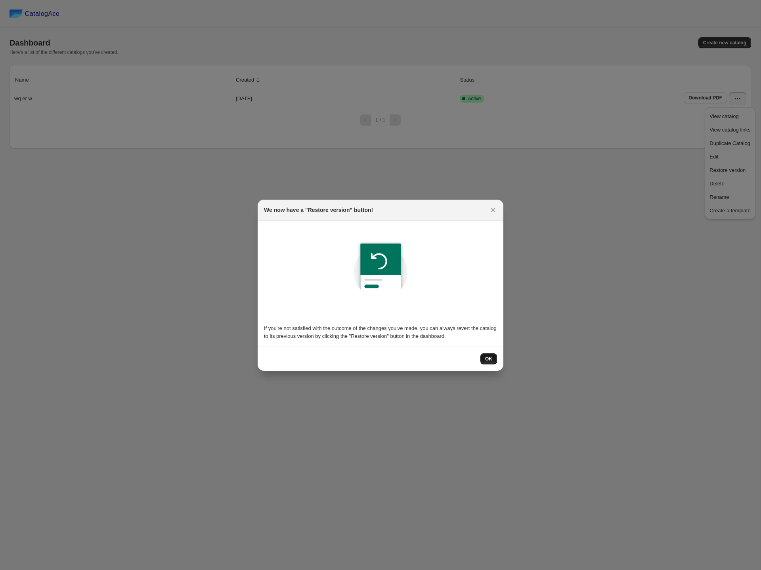
click at [489, 357] on span "OK" at bounding box center [488, 359] width 7 height 6
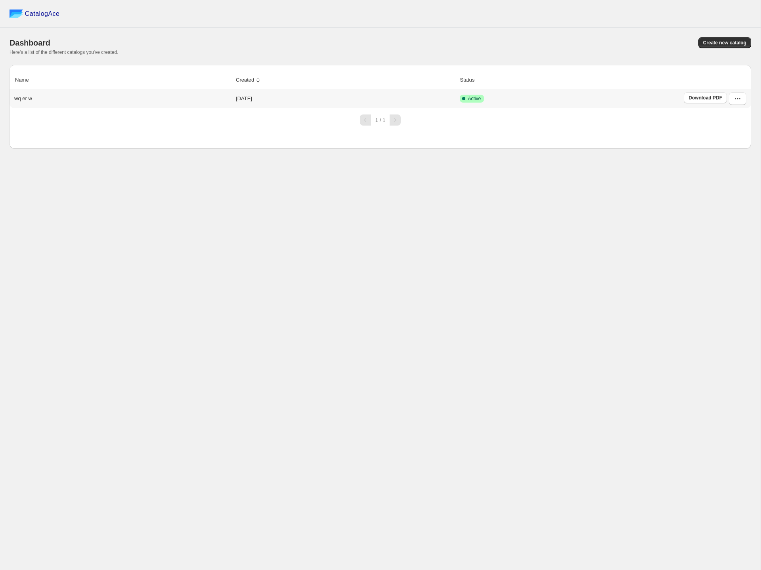
click at [29, 99] on p "wq er w" at bounding box center [23, 99] width 18 height 8
drag, startPoint x: 35, startPoint y: 99, endPoint x: 220, endPoint y: 80, distance: 186.0
click at [214, 78] on table "Name Created Status wq er w [DATE] Active Download PDF" at bounding box center [380, 89] width 741 height 37
click at [735, 117] on div "1 / 1" at bounding box center [377, 116] width 748 height 17
click at [739, 99] on icon "button" at bounding box center [738, 99] width 8 height 8
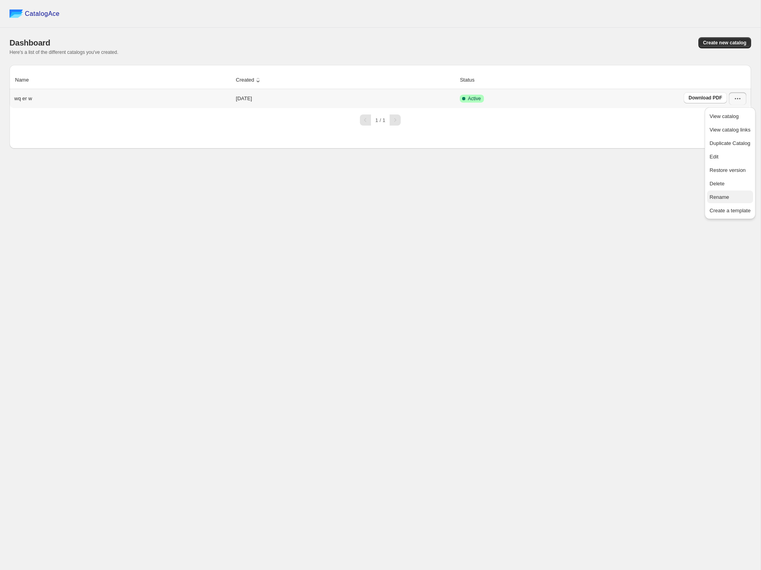
click at [735, 195] on span "Rename" at bounding box center [729, 197] width 41 height 8
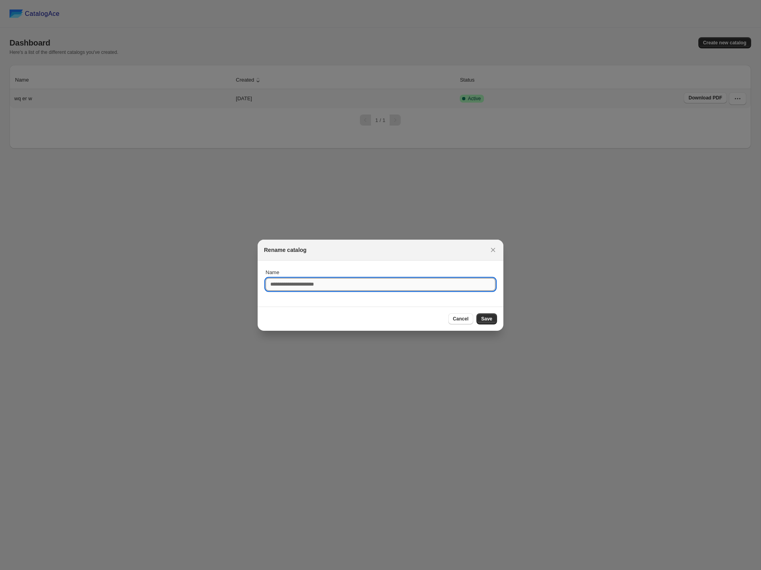
click at [414, 289] on input "Name" at bounding box center [381, 284] width 230 height 13
click at [326, 285] on input "**********" at bounding box center [381, 284] width 230 height 13
type input "**********"
click at [490, 317] on span "Save" at bounding box center [486, 319] width 11 height 6
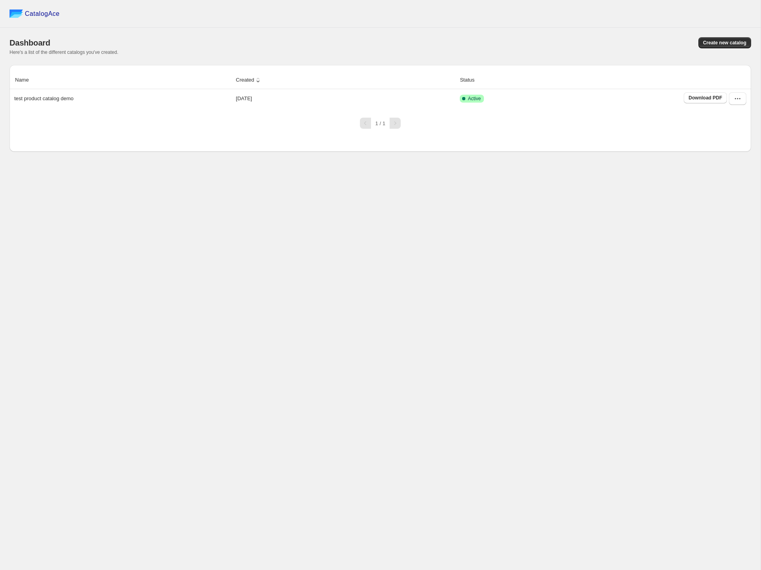
click at [316, 237] on div "CatalogAce Dashboard Create new catalog Here's a list of the different catalogs…" at bounding box center [380, 285] width 760 height 570
click at [739, 98] on icon "button" at bounding box center [738, 99] width 8 height 8
click at [740, 98] on icon "button" at bounding box center [738, 99] width 8 height 8
click at [728, 188] on button "Delete" at bounding box center [730, 183] width 46 height 13
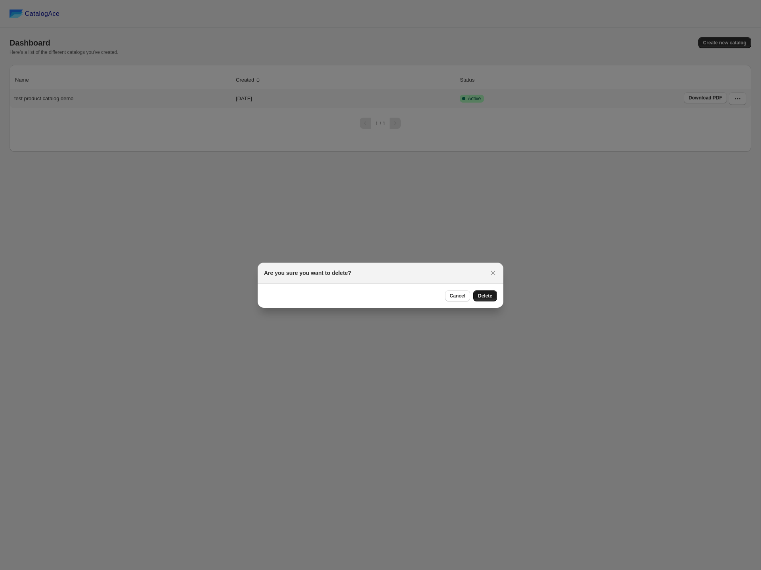
click at [483, 295] on span "Delete" at bounding box center [485, 296] width 14 height 6
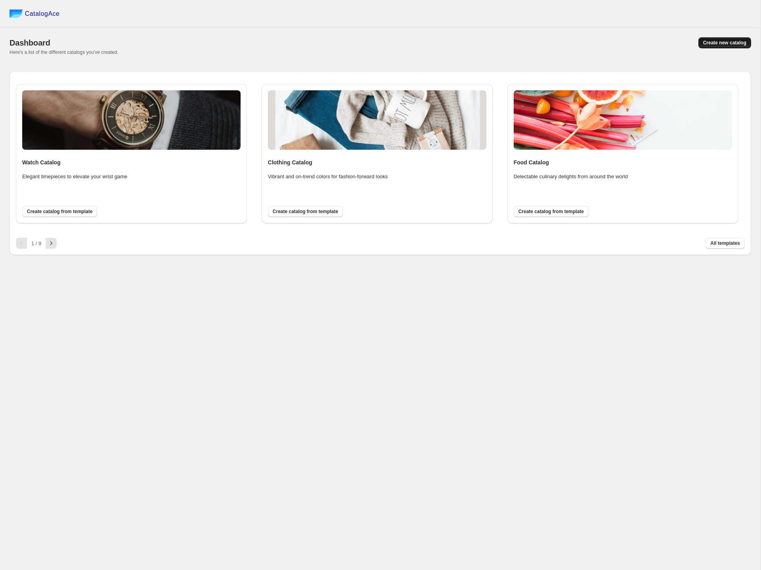
click at [720, 43] on span "Create new catalog" at bounding box center [724, 43] width 43 height 6
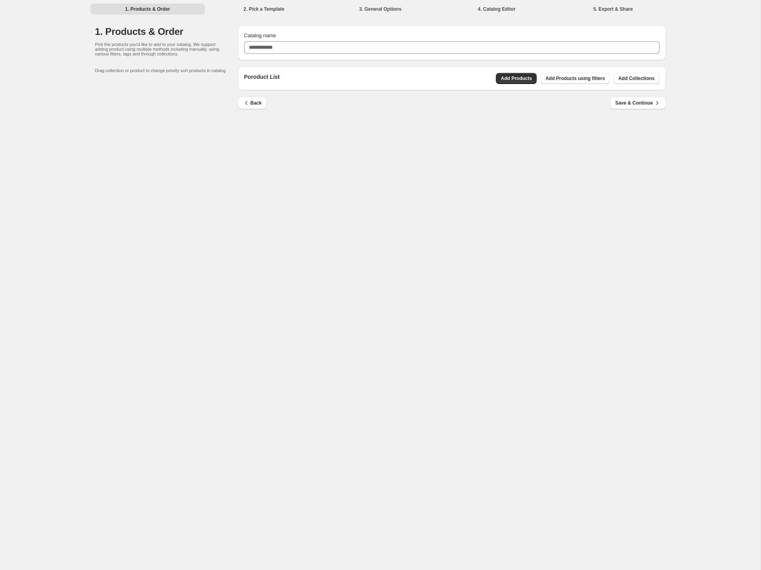
click at [274, 10] on li "2. Pick a Template" at bounding box center [263, 8] width 115 height 11
click at [533, 81] on button "Add Products" at bounding box center [516, 78] width 41 height 11
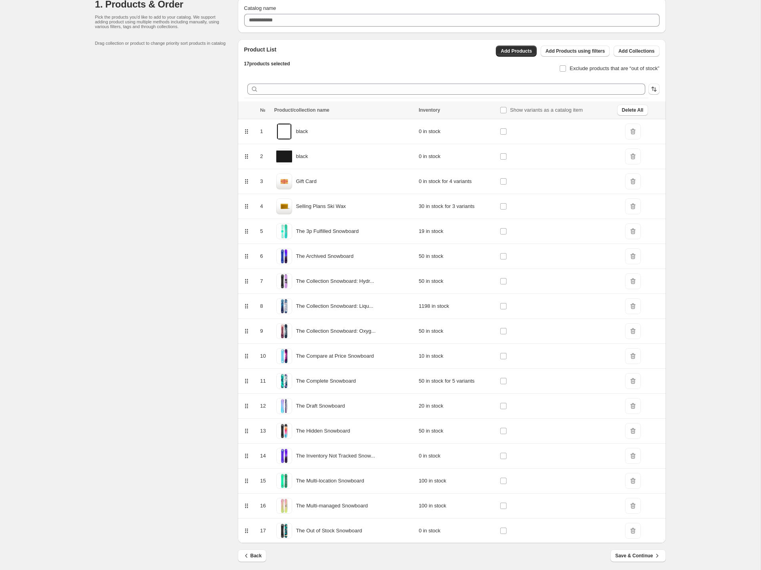
scroll to position [28, 0]
click at [631, 112] on span "Delete All" at bounding box center [632, 109] width 21 height 6
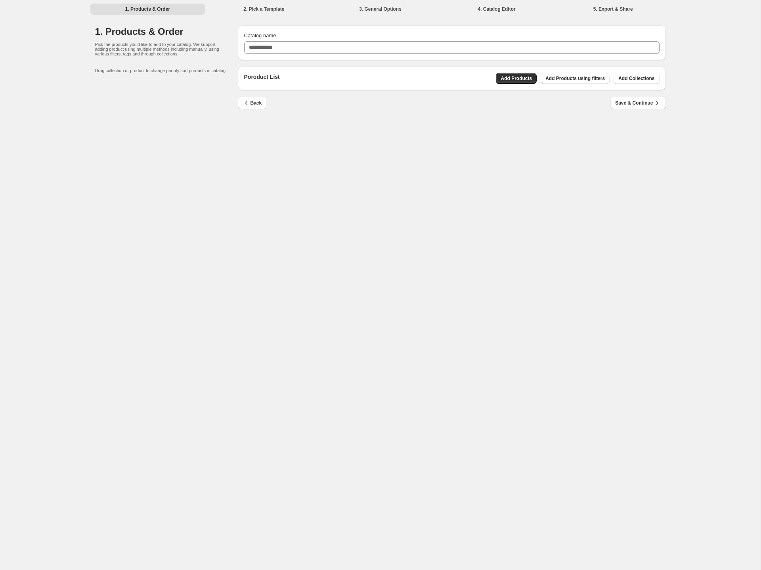
click at [625, 13] on li "5. Export & Share" at bounding box center [613, 8] width 115 height 11
click at [109, 47] on p "Pick the products you'd like to add to your catalog. We support adding product …" at bounding box center [158, 49] width 127 height 14
drag, startPoint x: 95, startPoint y: 44, endPoint x: 186, endPoint y: 45, distance: 91.1
click at [186, 45] on p "Pick the products you'd like to add to your catalog. We support adding product …" at bounding box center [158, 49] width 127 height 14
copy p "Pick the products you'd like to add to your c"
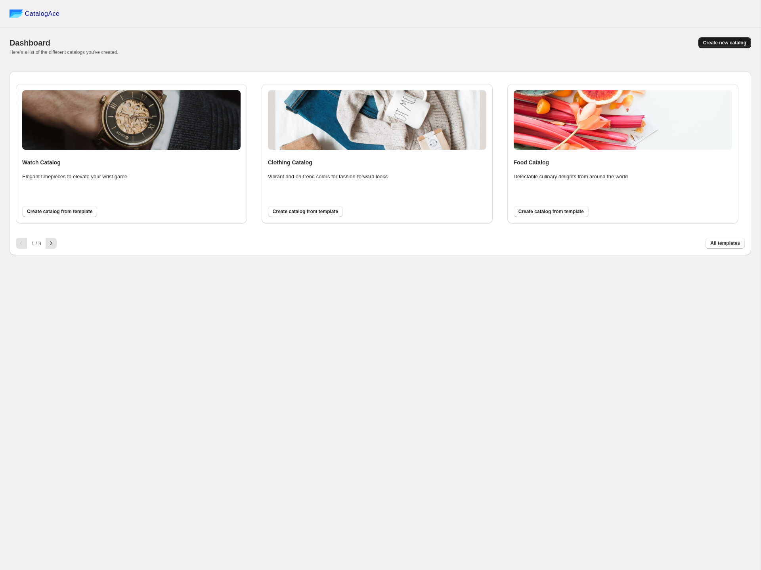
click at [711, 45] on span "Create new catalog" at bounding box center [724, 43] width 43 height 6
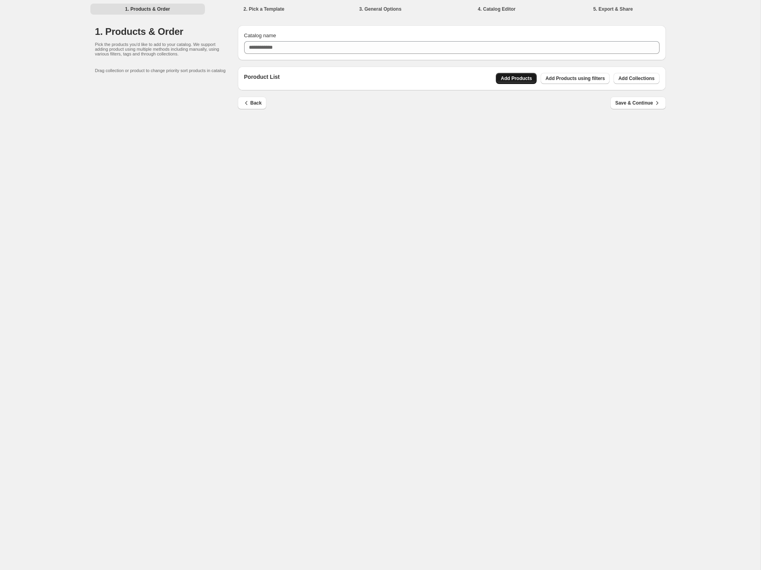
click at [508, 81] on span "Add Products" at bounding box center [516, 78] width 31 height 6
click at [522, 80] on span "Add Products" at bounding box center [516, 78] width 31 height 6
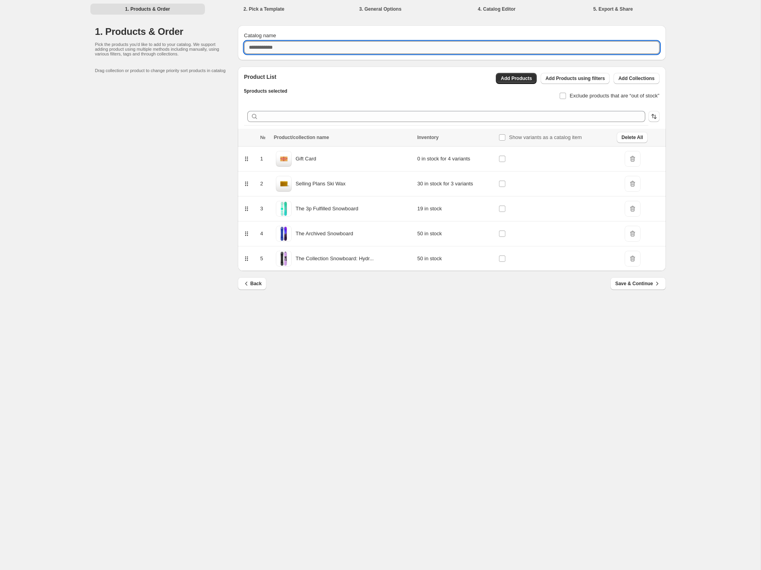
click at [346, 51] on input "Catalog name" at bounding box center [451, 47] width 415 height 13
type input "******"
click at [607, 9] on li "5. Export & Share" at bounding box center [613, 8] width 115 height 11
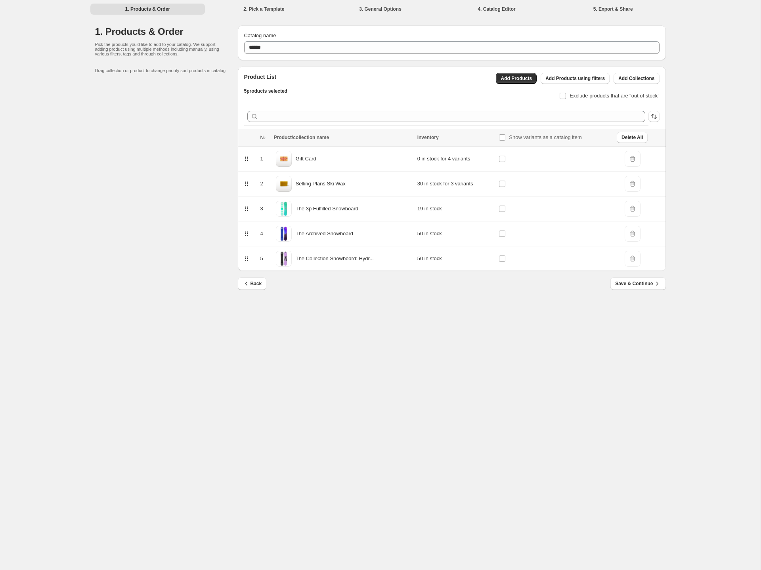
click at [640, 276] on div "Back Save & Continue" at bounding box center [448, 280] width 434 height 19
click at [640, 281] on span "Save & Continue" at bounding box center [638, 284] width 46 height 8
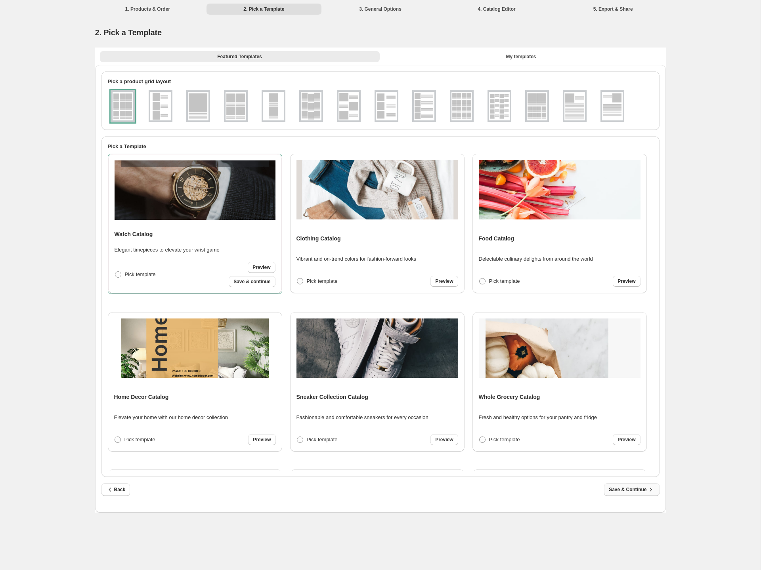
click at [627, 486] on span "Save & Continue" at bounding box center [632, 490] width 46 height 8
select select "**********"
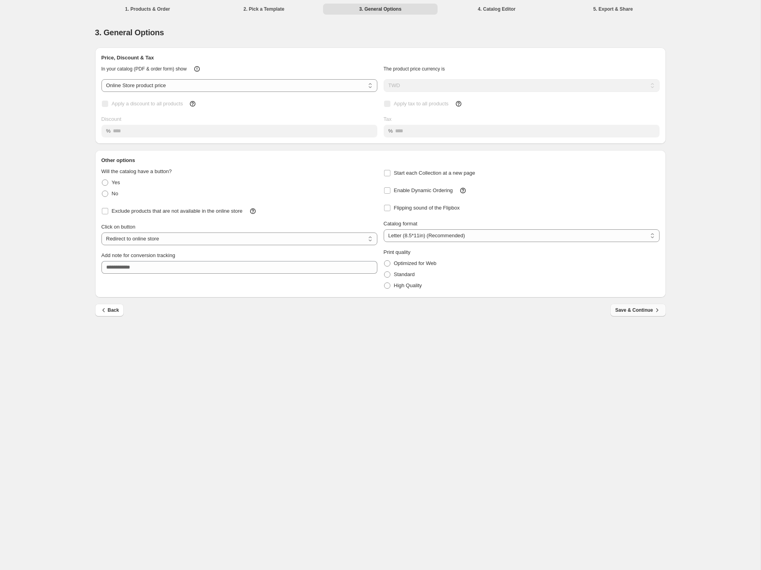
click at [635, 308] on span "Save & Continue" at bounding box center [638, 310] width 46 height 8
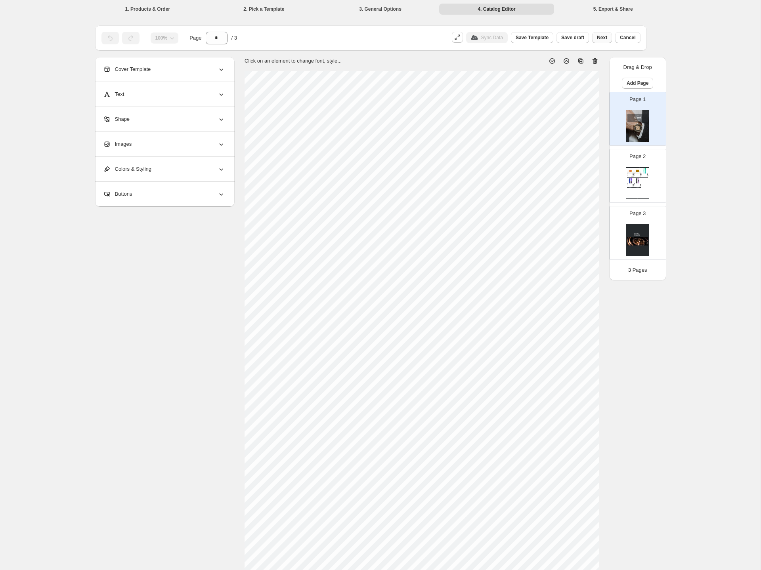
click at [603, 35] on span "Next" at bounding box center [602, 37] width 10 height 6
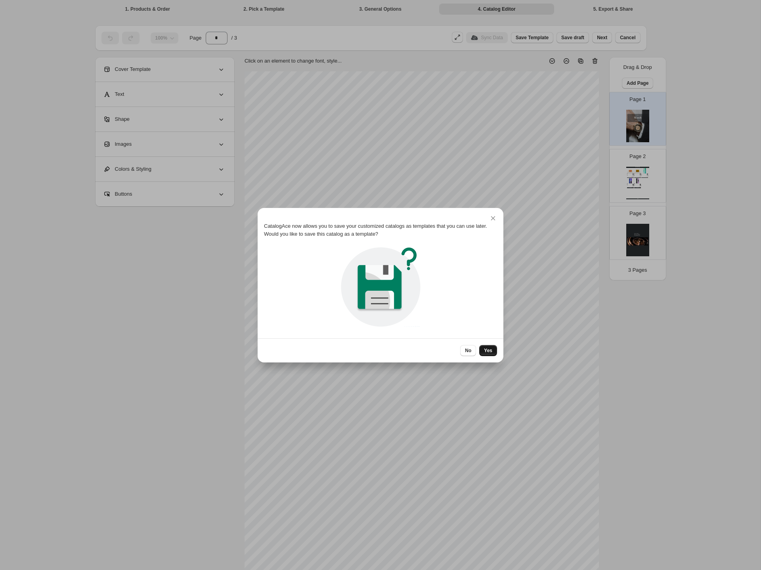
click at [483, 347] on button "Yes" at bounding box center [488, 350] width 18 height 11
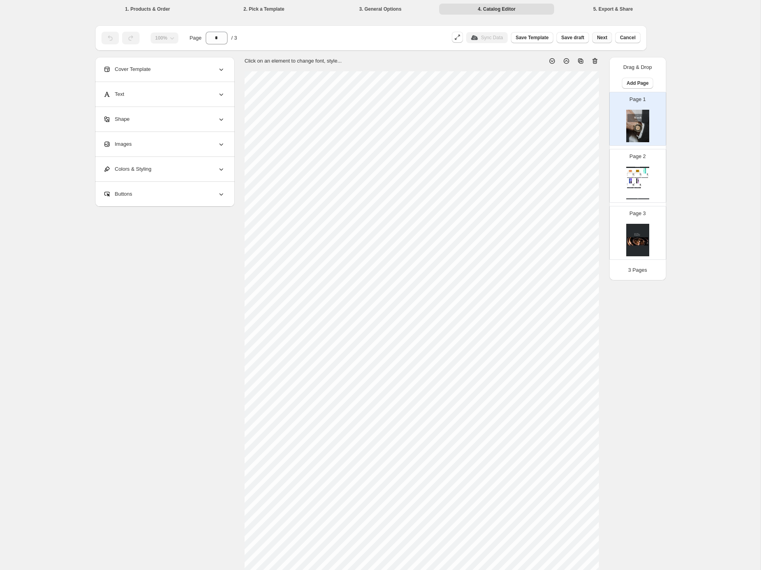
click at [600, 39] on span "Next" at bounding box center [602, 37] width 10 height 6
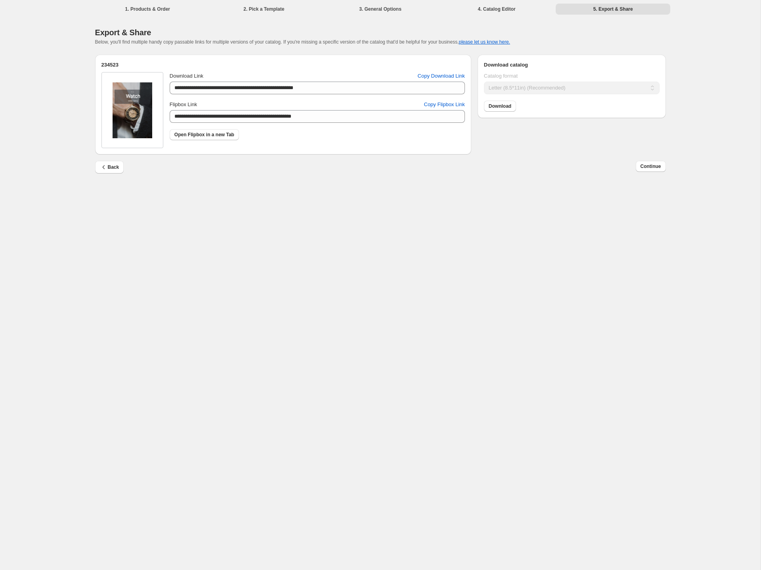
click at [423, 234] on div "**********" at bounding box center [380, 285] width 760 height 570
click at [283, 16] on div "1. Products & Order 2. Pick a Template 3. General Options 4. Catalog Editor 5. …" at bounding box center [381, 8] width 590 height 17
click at [115, 165] on span "Back" at bounding box center [109, 167] width 19 height 8
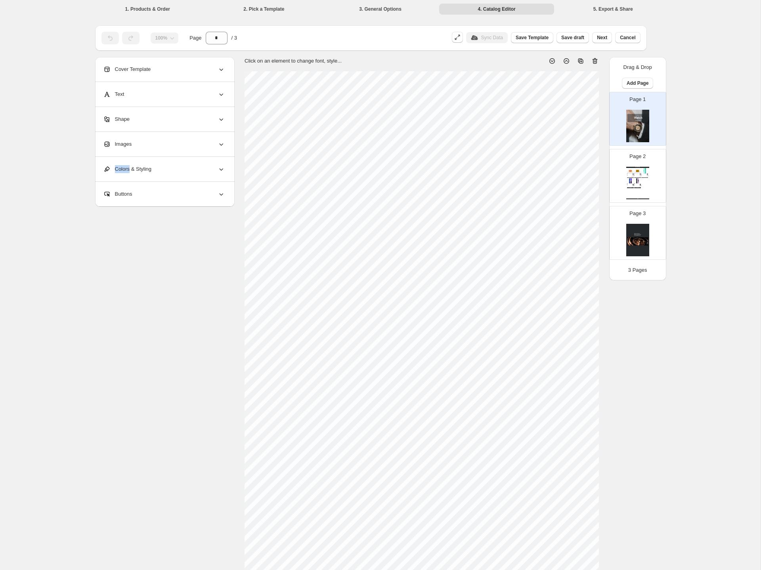
click at [115, 165] on span "Colors & Styling" at bounding box center [127, 169] width 48 height 8
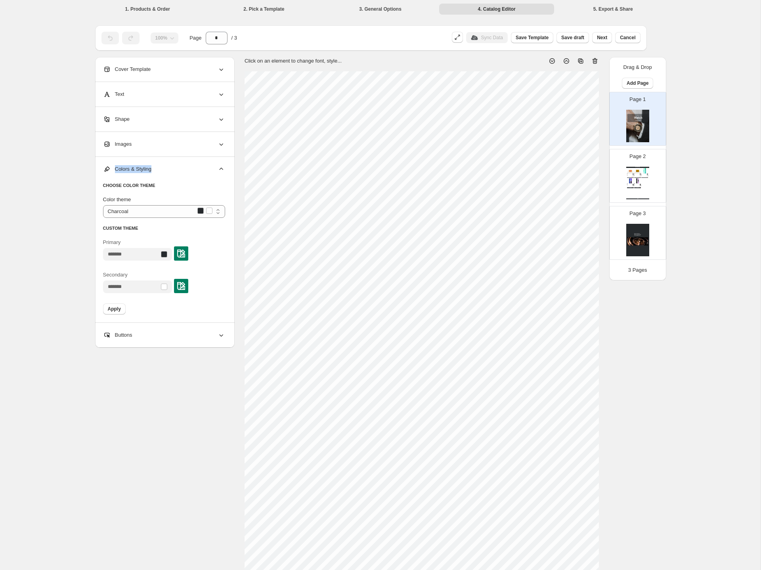
click at [115, 165] on span "Colors & Styling" at bounding box center [127, 169] width 48 height 8
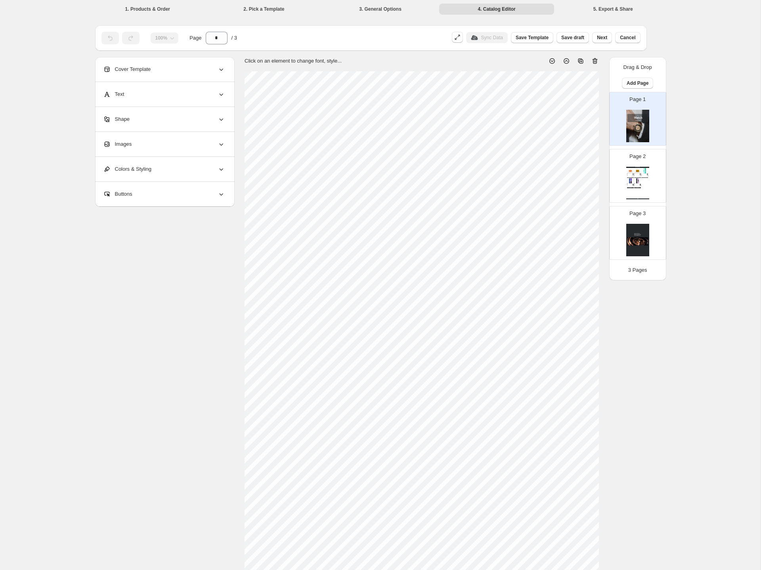
click at [262, 6] on li "2. Pick a Template" at bounding box center [263, 8] width 115 height 11
click at [624, 37] on span "Cancel" at bounding box center [627, 37] width 15 height 6
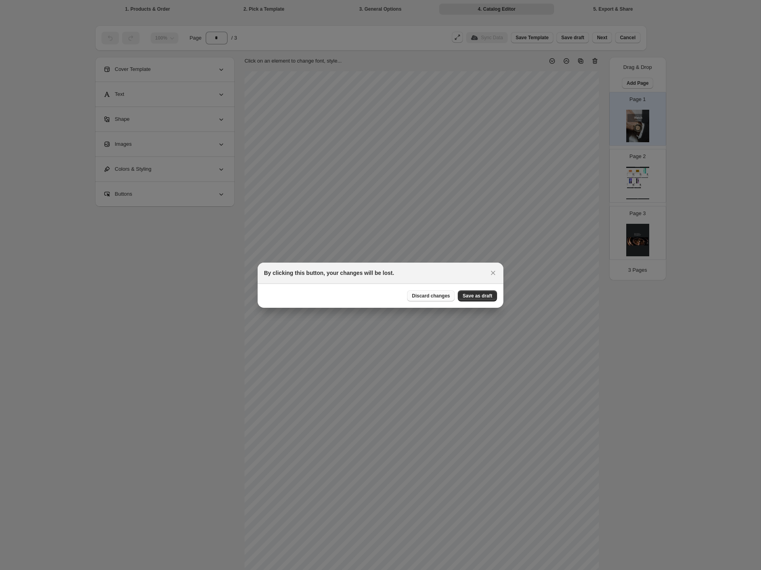
click at [445, 294] on span "Discard changes" at bounding box center [431, 296] width 38 height 6
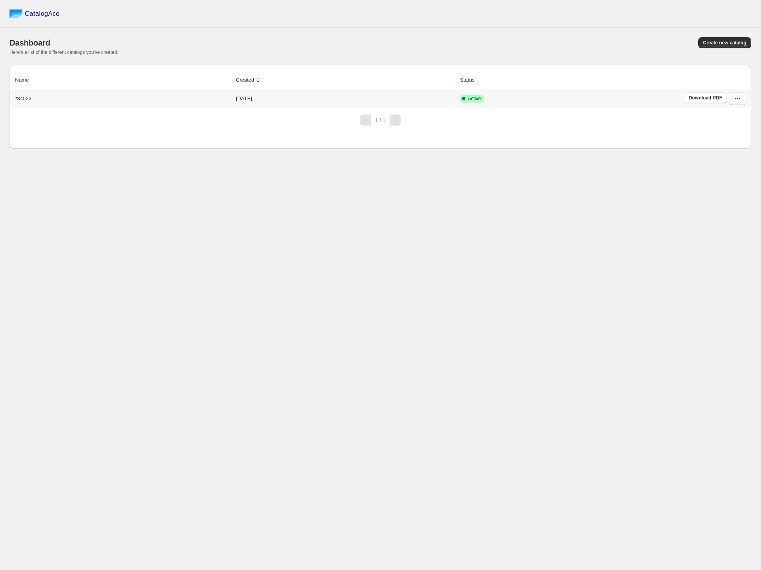
click at [739, 96] on icon "button" at bounding box center [738, 99] width 8 height 8
click at [727, 153] on span "Edit" at bounding box center [729, 157] width 41 height 8
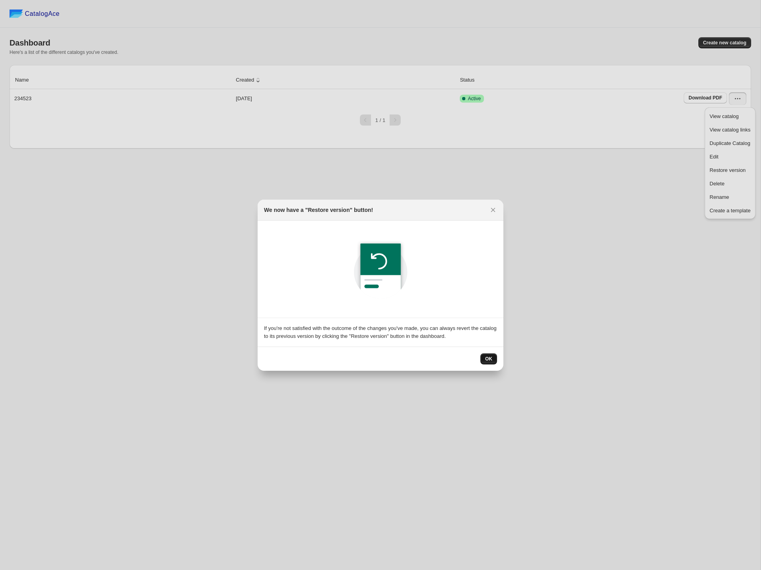
click at [487, 362] on button "OK" at bounding box center [488, 358] width 17 height 11
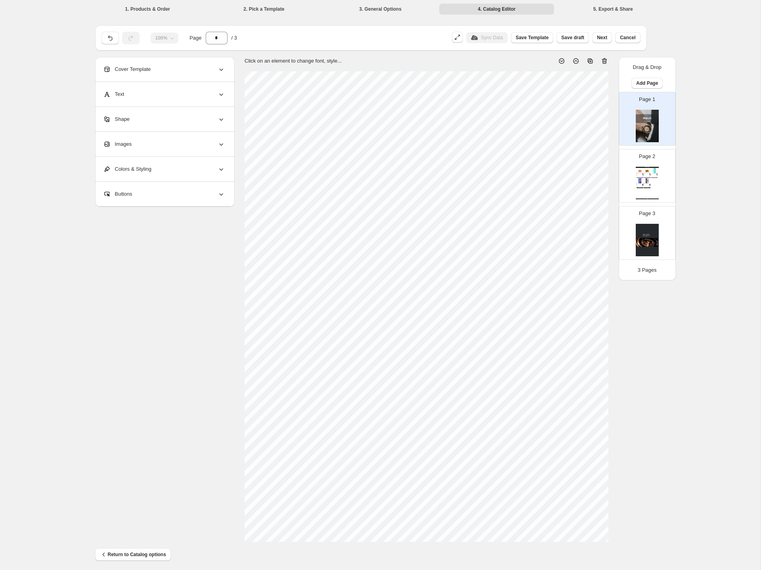
click at [274, 9] on li "2. Pick a Template" at bounding box center [263, 8] width 115 height 11
click at [280, 10] on li "2. Pick a Template" at bounding box center [263, 8] width 115 height 11
click at [115, 38] on button "button" at bounding box center [109, 38] width 17 height 13
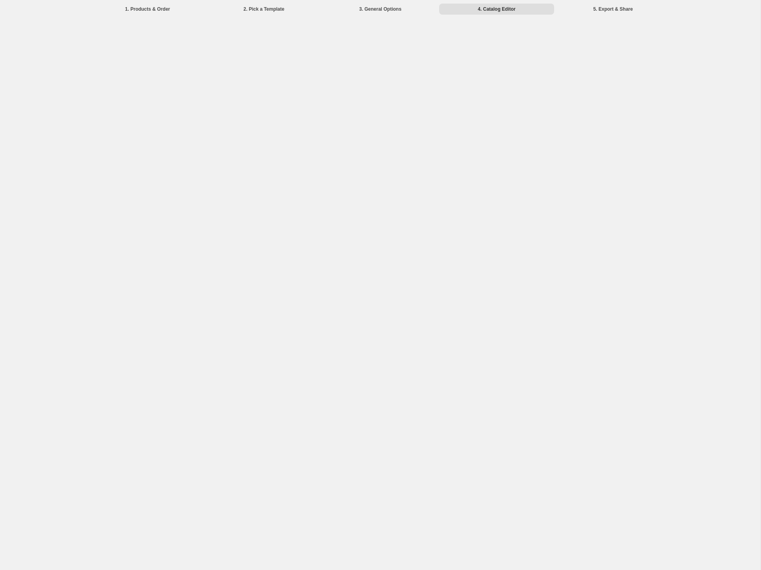
click at [383, 11] on li "3. General Options" at bounding box center [380, 8] width 115 height 11
click at [58, 141] on div "1. Products & Order 2. Pick a Template 3. General Options 4. Catalog Editor 5. …" at bounding box center [380, 285] width 760 height 570
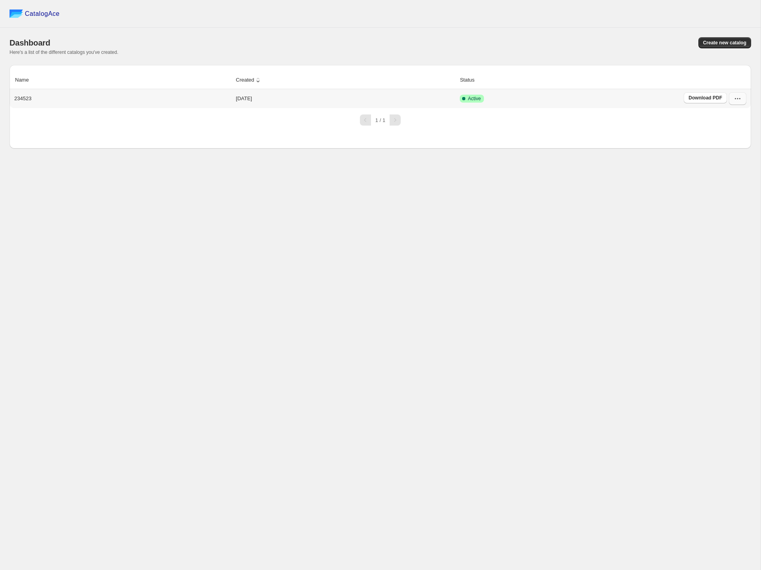
click at [743, 98] on button "button" at bounding box center [737, 98] width 17 height 13
click at [721, 183] on span "Delete" at bounding box center [716, 184] width 15 height 6
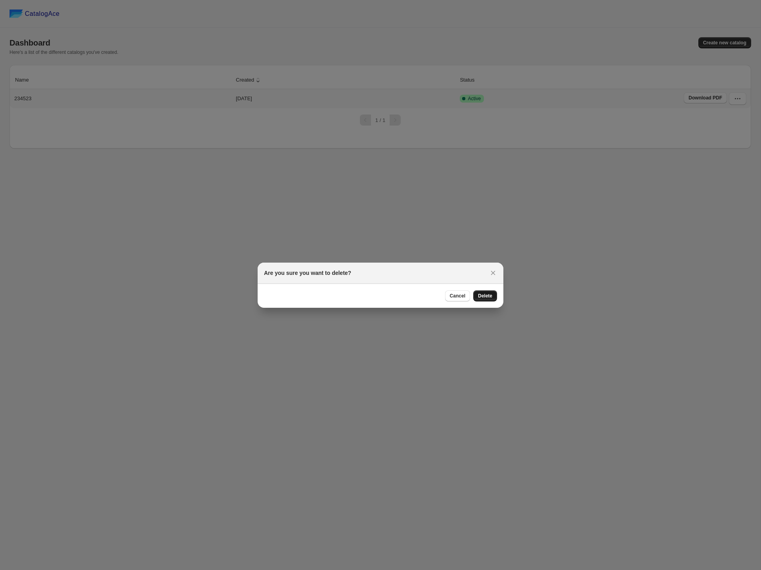
click at [489, 292] on button "Delete" at bounding box center [485, 295] width 24 height 11
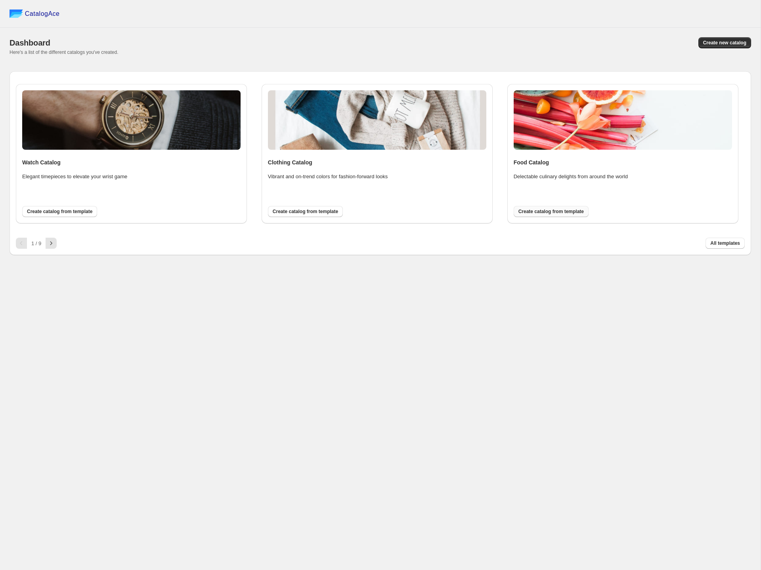
click at [560, 213] on span "Create catalog from template" at bounding box center [550, 211] width 65 height 6
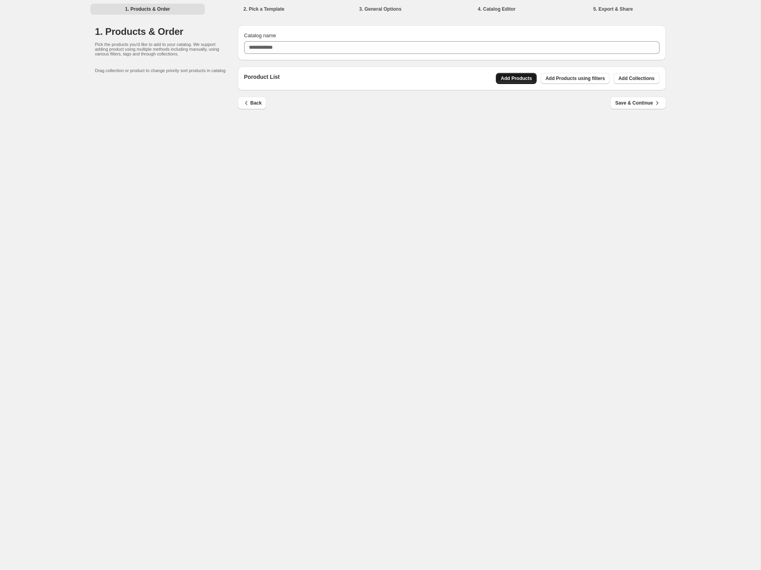
click at [525, 81] on span "Add Products" at bounding box center [516, 78] width 31 height 6
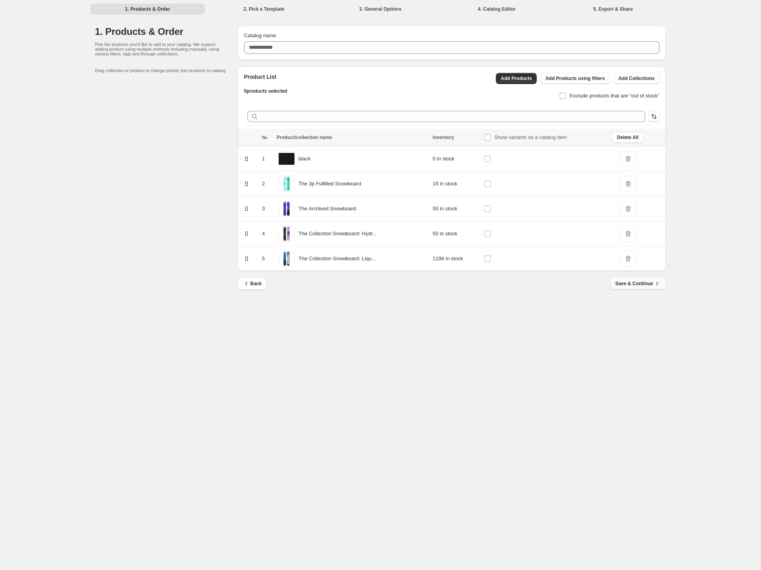
click at [639, 285] on span "Save & Continue" at bounding box center [638, 284] width 46 height 8
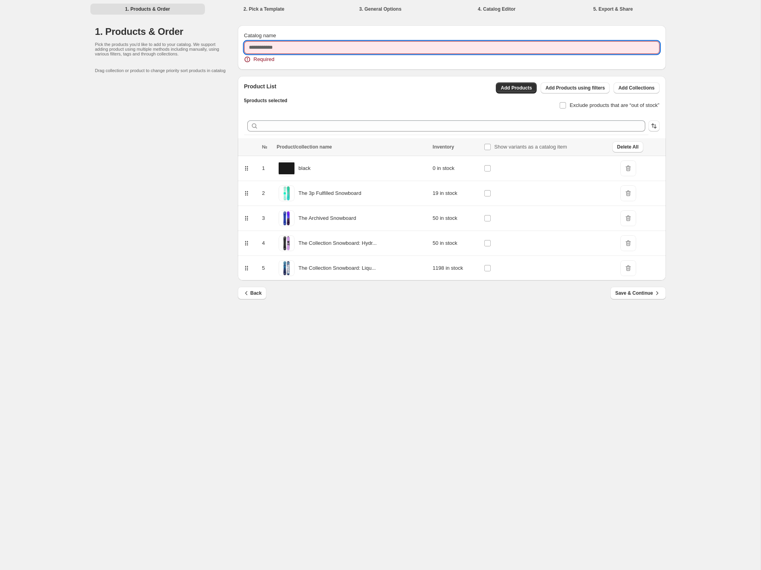
click at [346, 50] on input "Catalog name" at bounding box center [451, 47] width 415 height 13
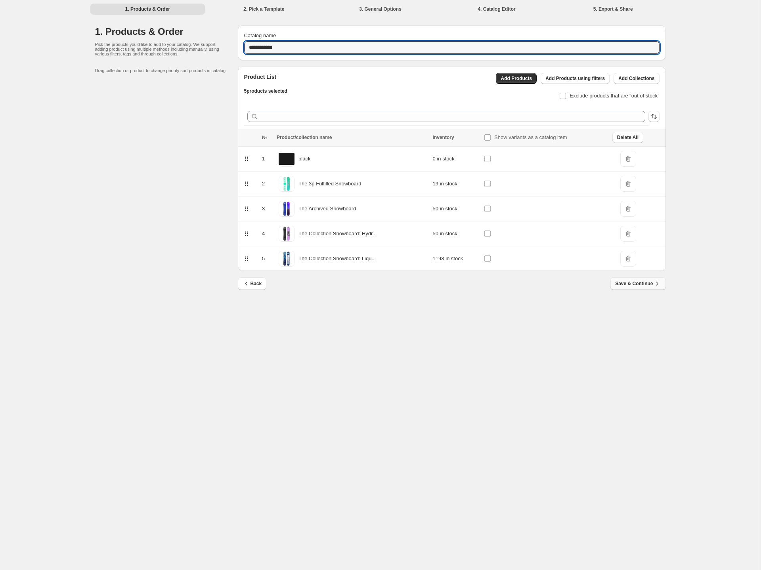
type input "**********"
click at [632, 287] on span "Save & Continue" at bounding box center [638, 284] width 46 height 8
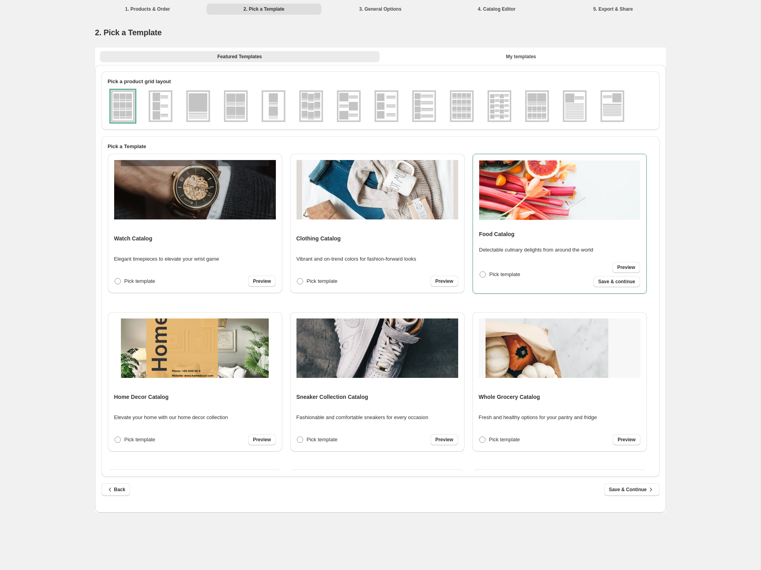
click at [323, 567] on div "1. Products & Order 2. Pick a Template 3. General Options 4. Catalog Editor 5. …" at bounding box center [380, 285] width 760 height 570
click at [613, 489] on span "Save & Continue" at bounding box center [632, 490] width 46 height 8
select select "**********"
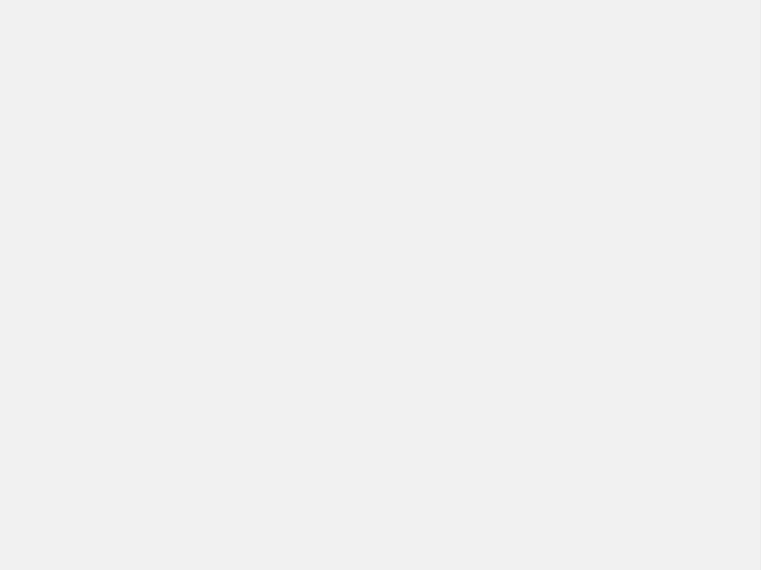
select select "**********"
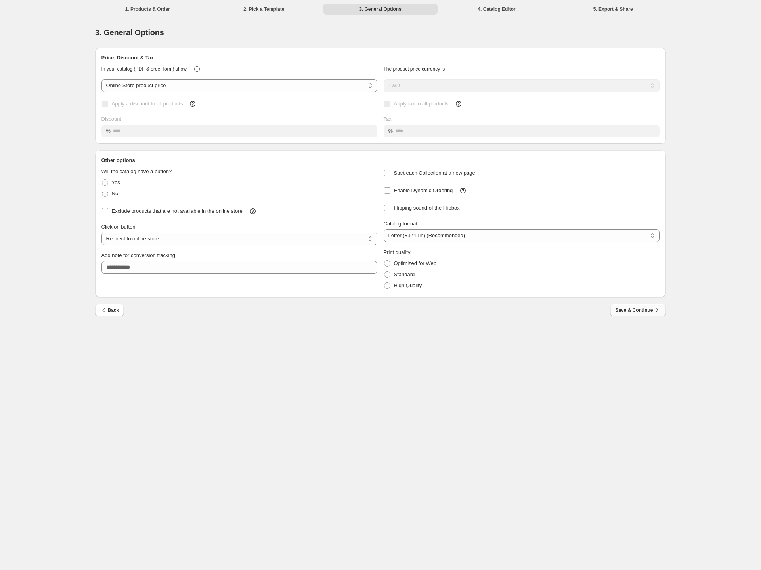
click at [637, 309] on span "Save & Continue" at bounding box center [638, 310] width 46 height 8
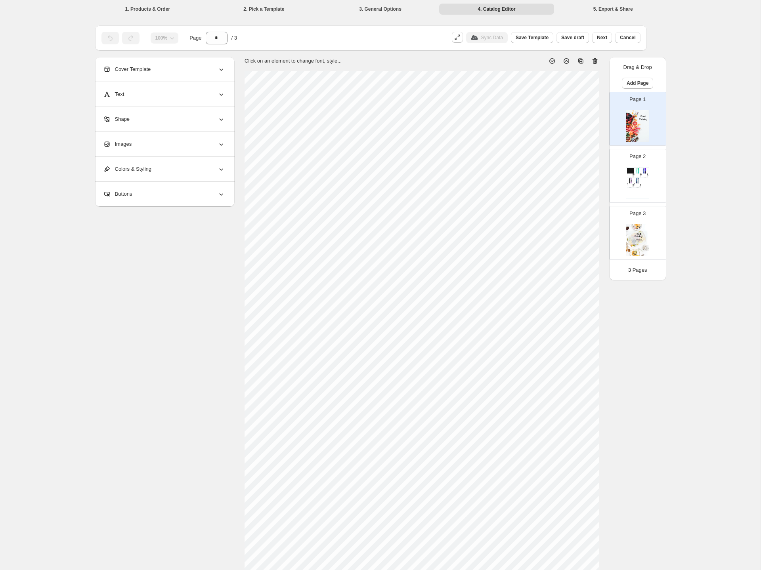
click at [654, 169] on div "Page 2 Food Catalog black Stock Quantity: 0 SKU: null Weight: 0 Tags: Brand: kl…" at bounding box center [634, 172] width 50 height 53
type input "*"
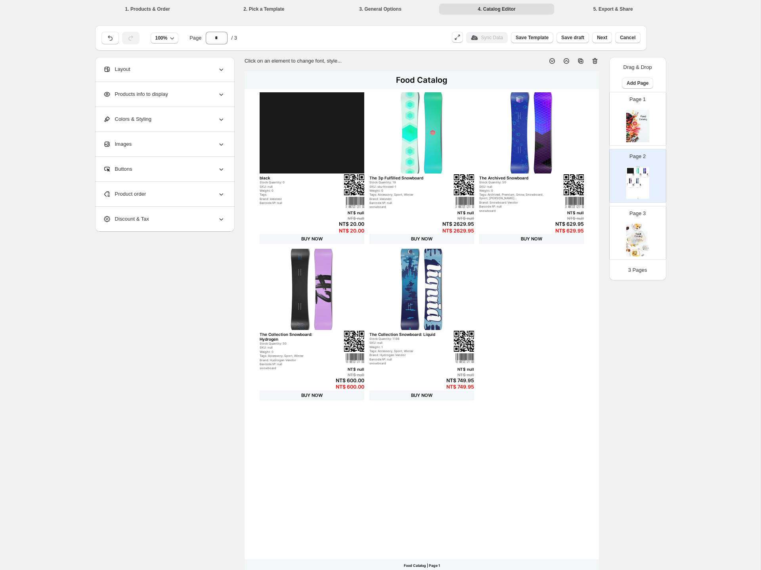
click at [194, 73] on div "Layout" at bounding box center [164, 69] width 122 height 25
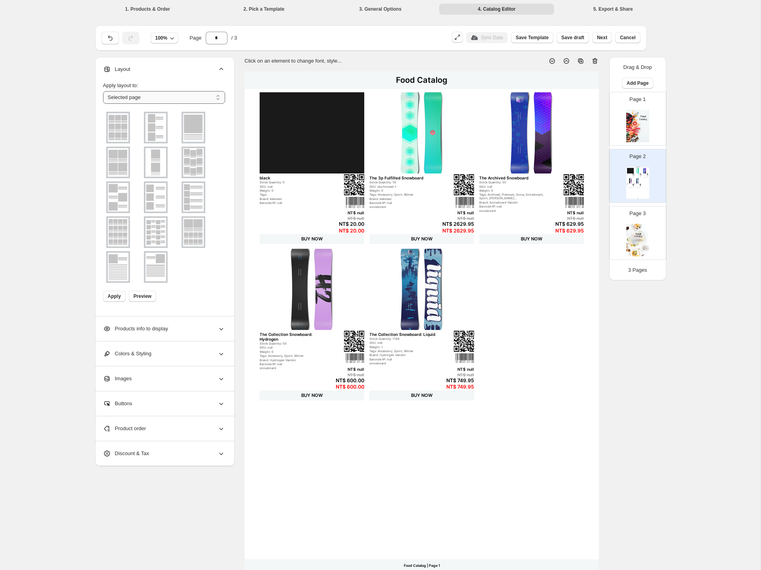
click at [188, 97] on select "**********" at bounding box center [164, 97] width 122 height 13
click at [103, 91] on select "**********" at bounding box center [164, 97] width 122 height 13
click at [80, 133] on div "**********" at bounding box center [380, 302] width 760 height 604
click at [120, 125] on img at bounding box center [118, 127] width 21 height 29
click at [146, 99] on select "**********" at bounding box center [164, 97] width 122 height 13
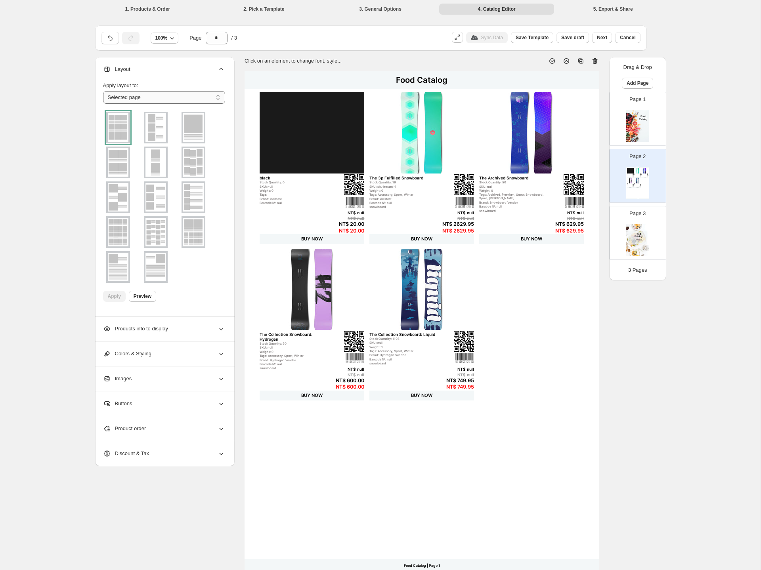
click at [103, 91] on select "**********" at bounding box center [164, 97] width 122 height 13
click at [58, 244] on div "**********" at bounding box center [380, 302] width 760 height 604
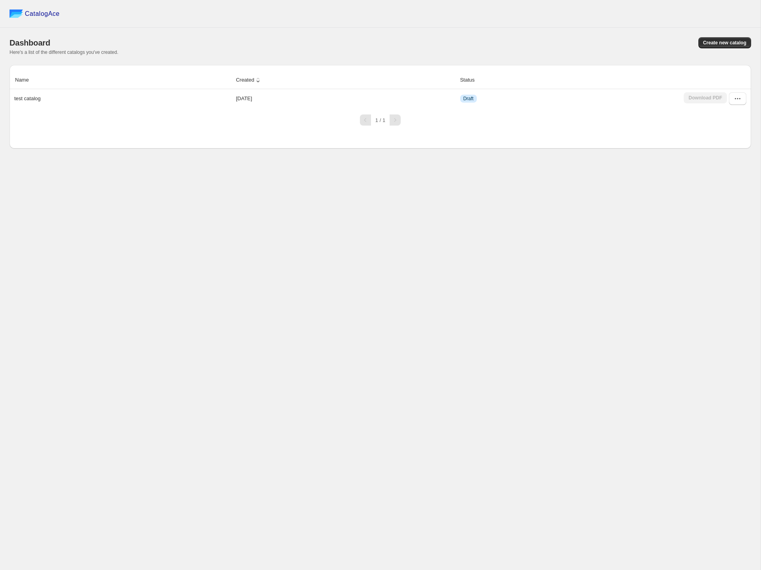
drag, startPoint x: 703, startPoint y: 113, endPoint x: 707, endPoint y: 107, distance: 6.5
click at [703, 112] on div "1 / 1" at bounding box center [377, 116] width 748 height 17
click at [742, 96] on button "button" at bounding box center [737, 98] width 17 height 13
click at [725, 156] on span "Edit" at bounding box center [729, 157] width 41 height 8
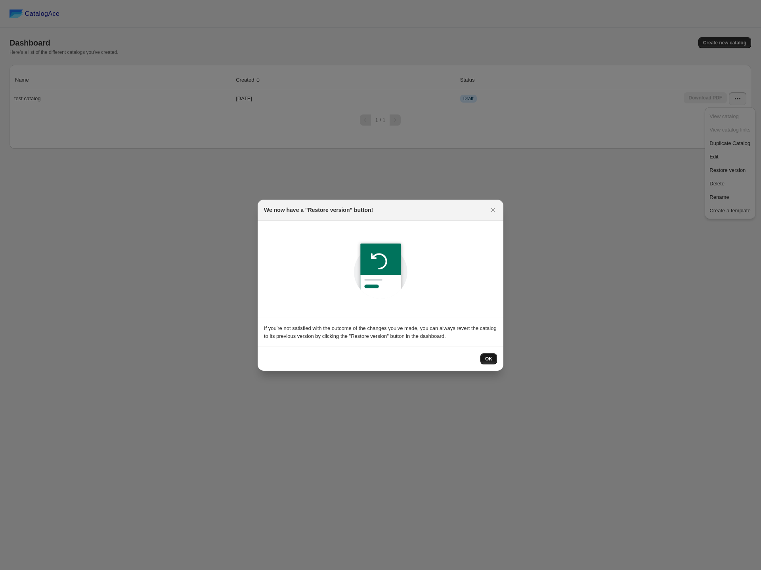
click at [489, 359] on span "OK" at bounding box center [488, 359] width 7 height 6
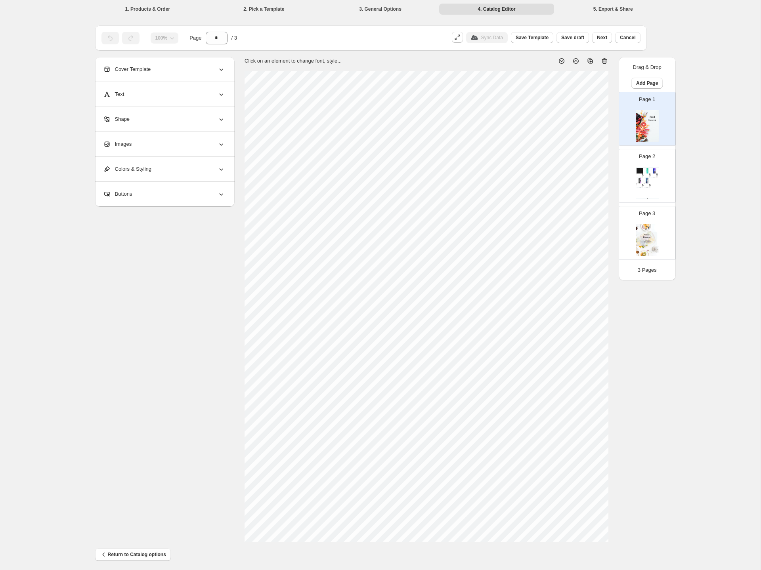
click at [222, 71] on icon at bounding box center [221, 69] width 8 height 8
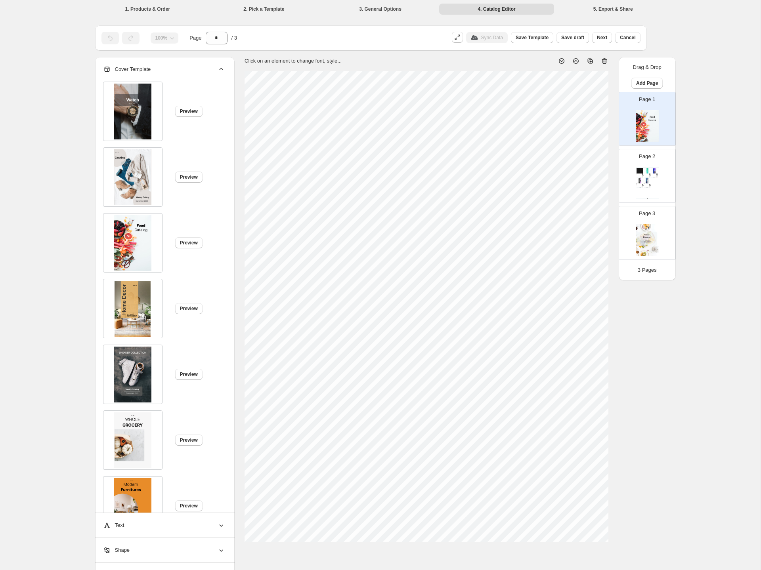
click at [222, 71] on icon at bounding box center [221, 69] width 8 height 8
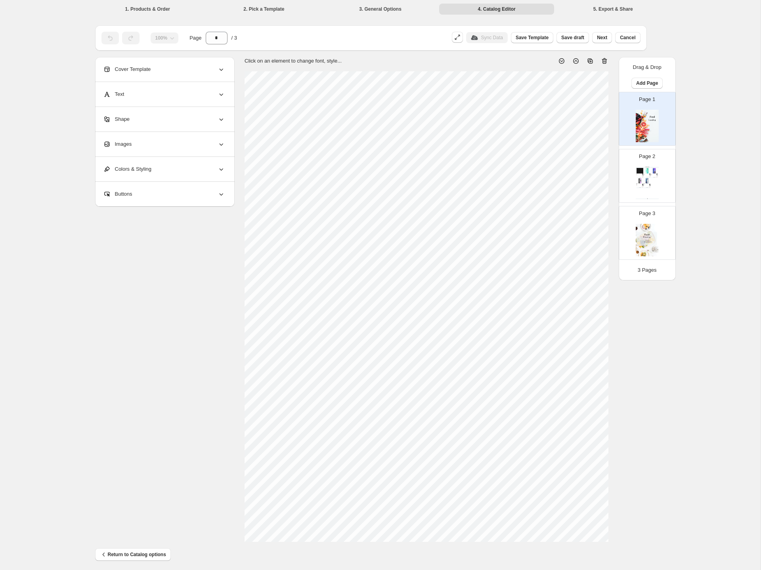
click at [218, 94] on icon at bounding box center [221, 94] width 8 height 8
click at [659, 181] on div "Page 2 Food Catalog black Stock Quantity: 0 SKU: null Weight: 0 Tags: Brand: kl…" at bounding box center [644, 172] width 50 height 53
type input "*"
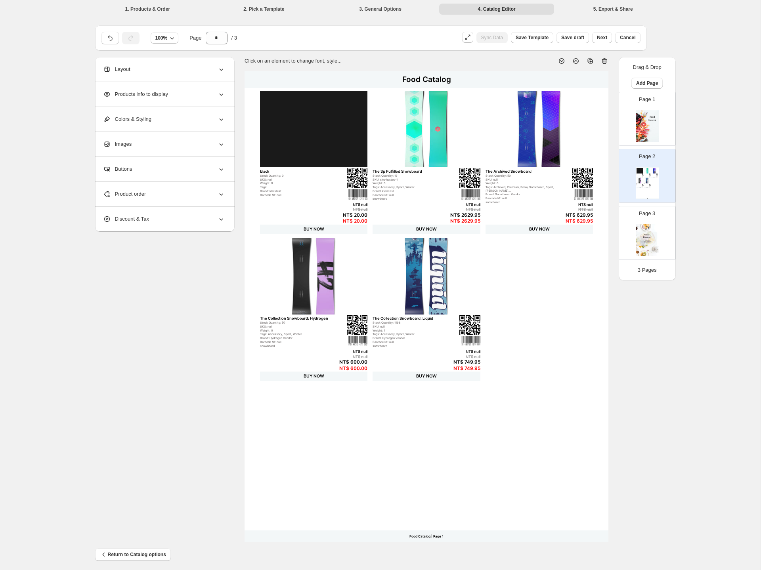
click at [212, 67] on div "Layout" at bounding box center [164, 69] width 122 height 25
click at [539, 231] on div "BUY NOW" at bounding box center [539, 230] width 108 height 10
select select "**********"
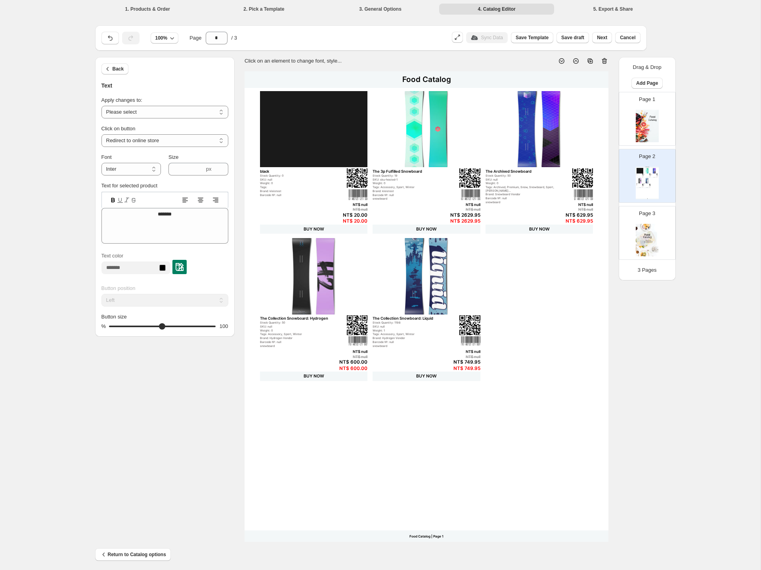
click at [190, 364] on div "**********" at bounding box center [380, 299] width 571 height 485
select select "**********"
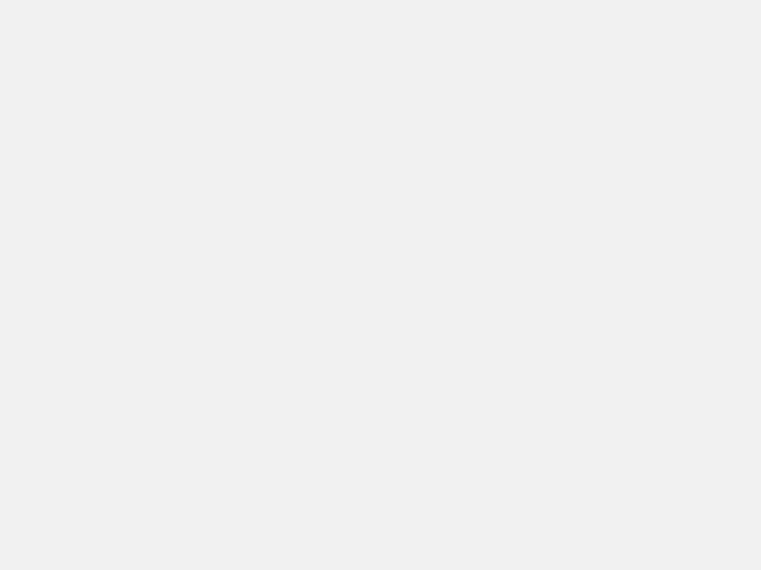
select select "**********"
